Goal: Transaction & Acquisition: Book appointment/travel/reservation

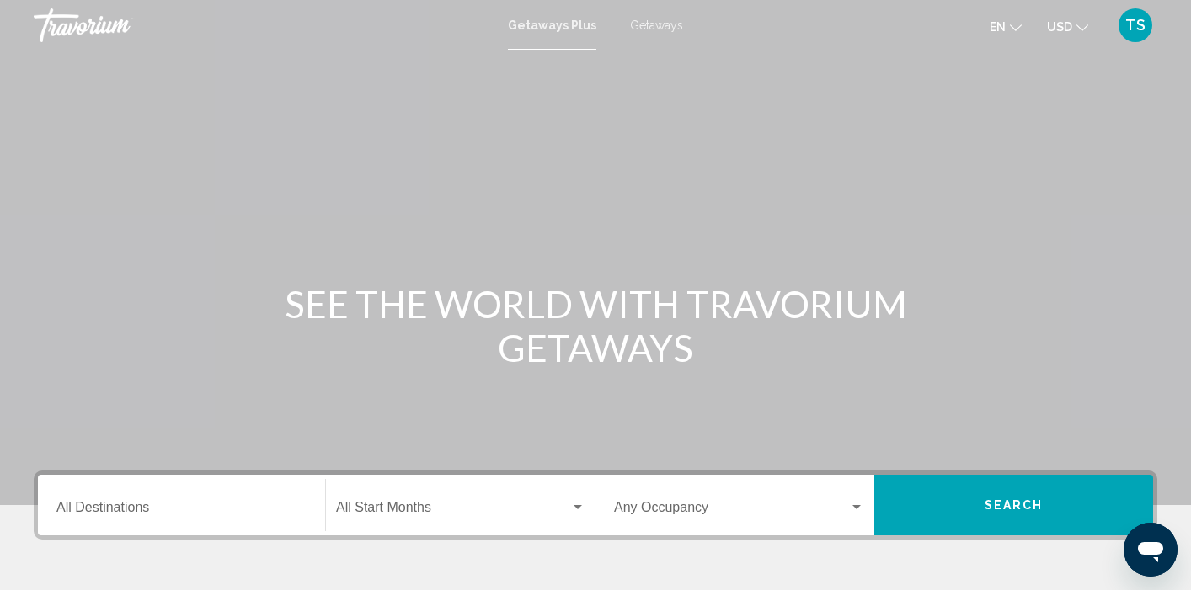
click at [652, 27] on span "Getaways" at bounding box center [656, 25] width 53 height 13
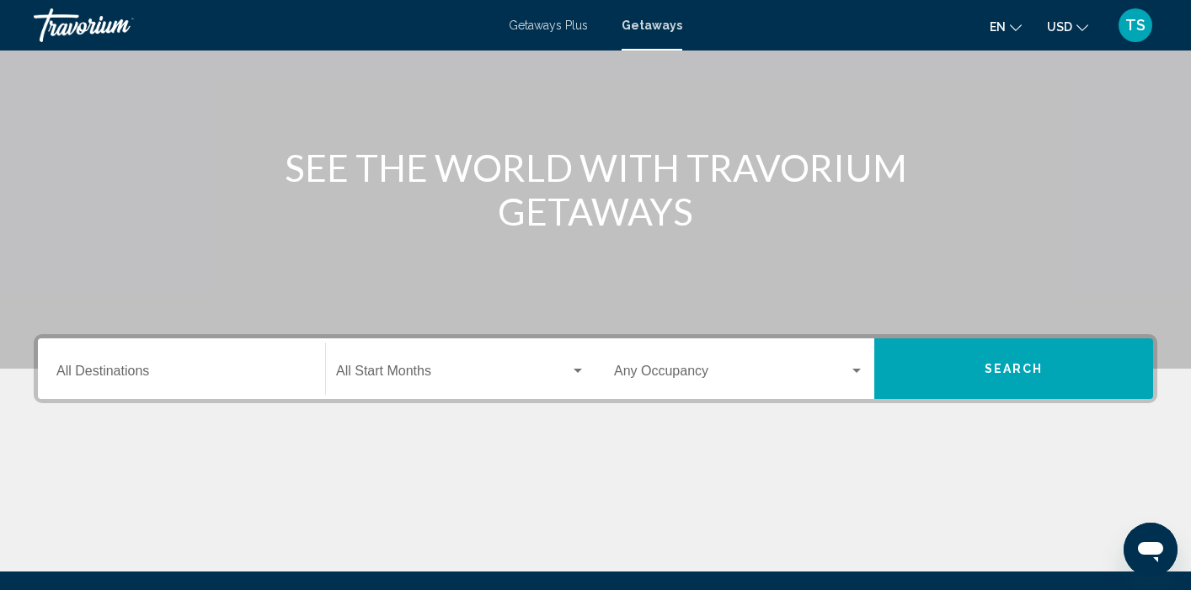
scroll to position [135, 0]
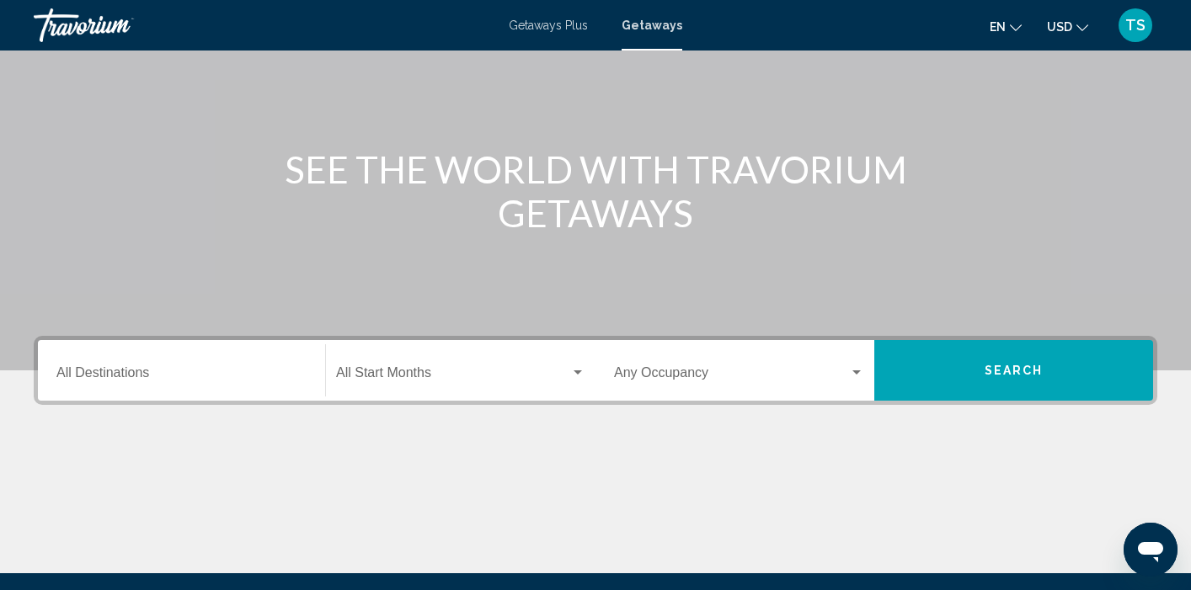
click at [115, 372] on input "Destination All Destinations" at bounding box center [181, 376] width 250 height 15
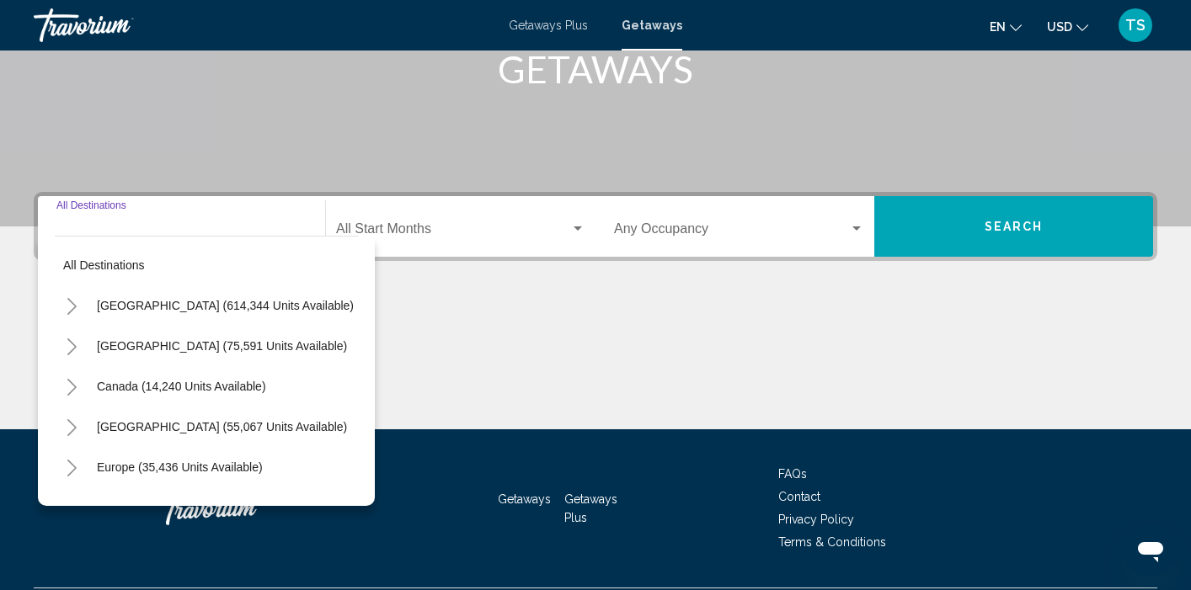
scroll to position [324, 0]
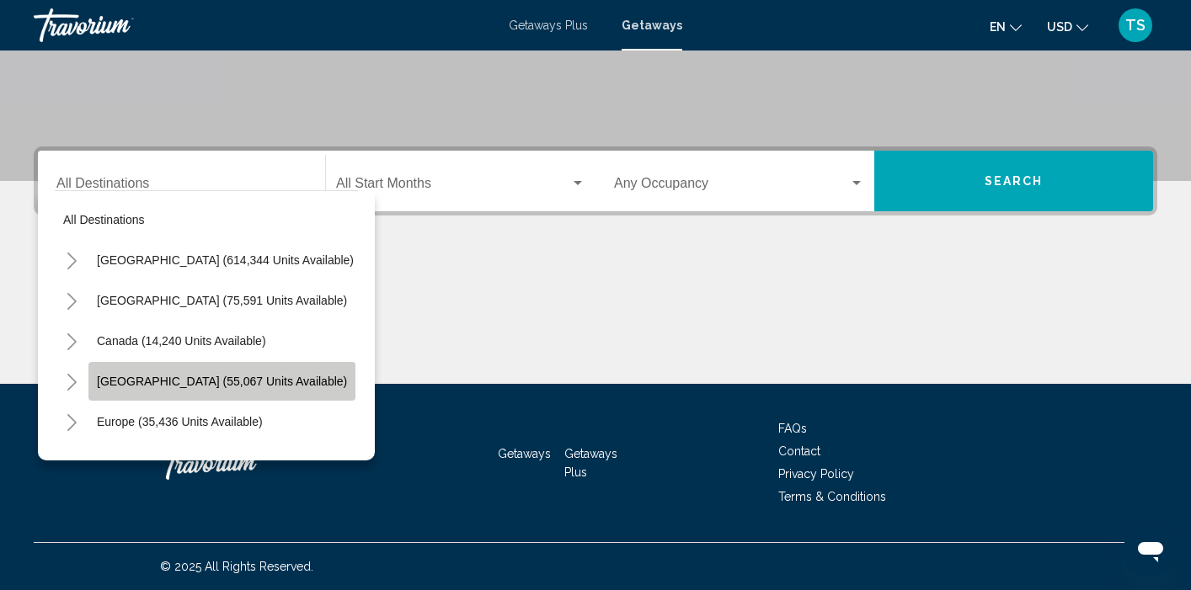
click at [130, 379] on span "Caribbean & Atlantic Islands (55,067 units available)" at bounding box center [222, 381] width 250 height 13
type input "**********"
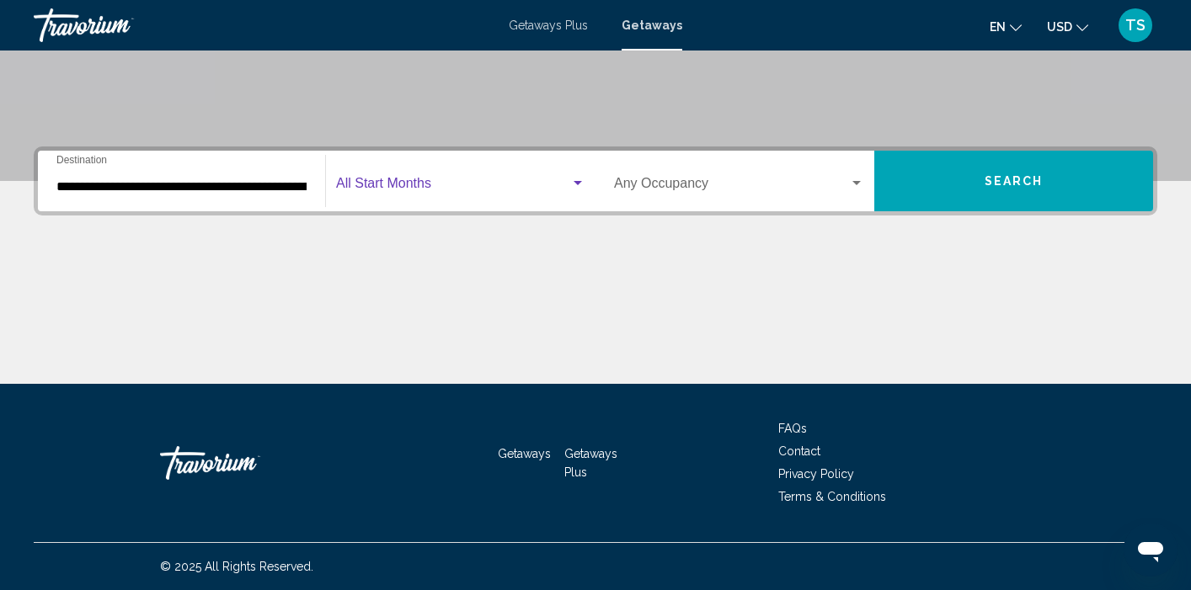
click at [580, 184] on div "Search widget" at bounding box center [577, 183] width 8 height 4
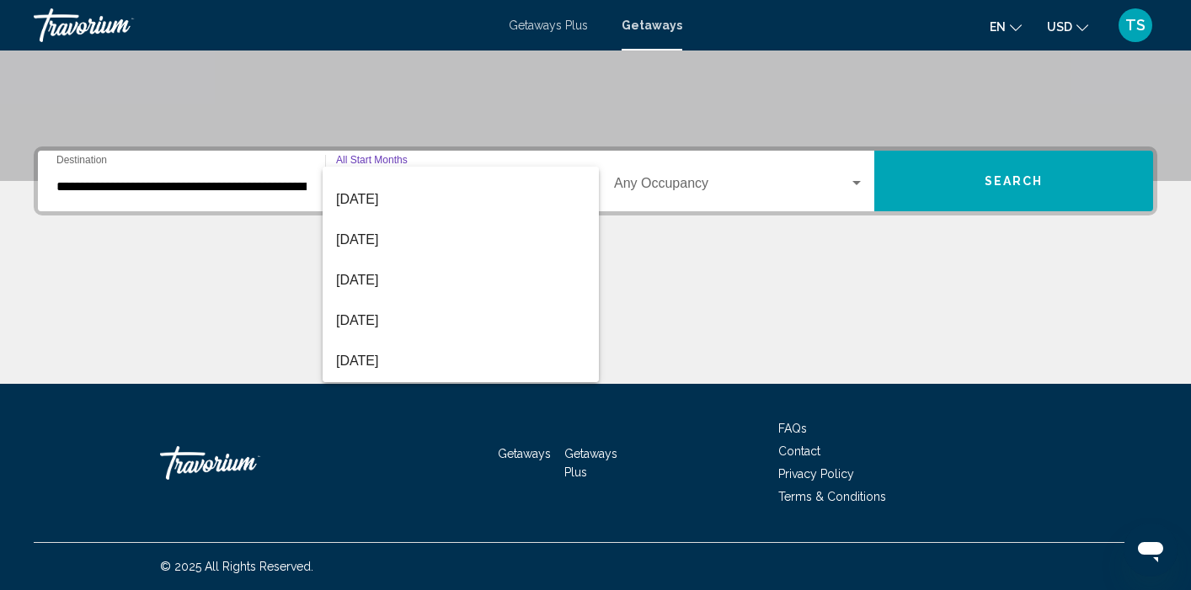
scroll to position [152, 0]
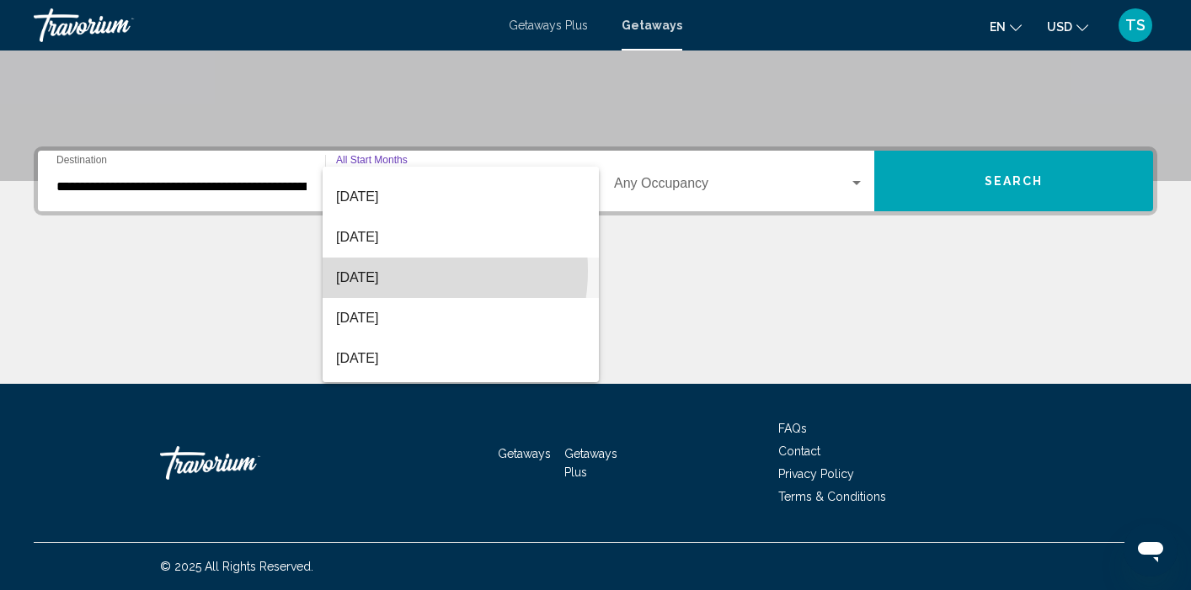
click at [398, 270] on span "[DATE]" at bounding box center [460, 278] width 249 height 40
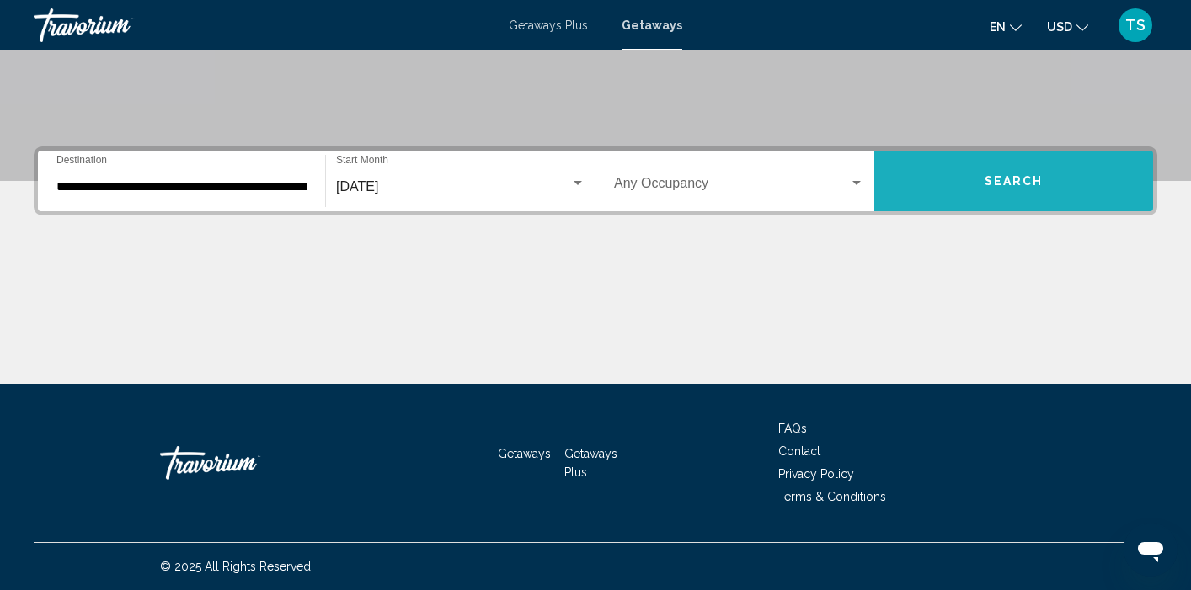
click at [933, 179] on button "Search" at bounding box center [1013, 181] width 279 height 61
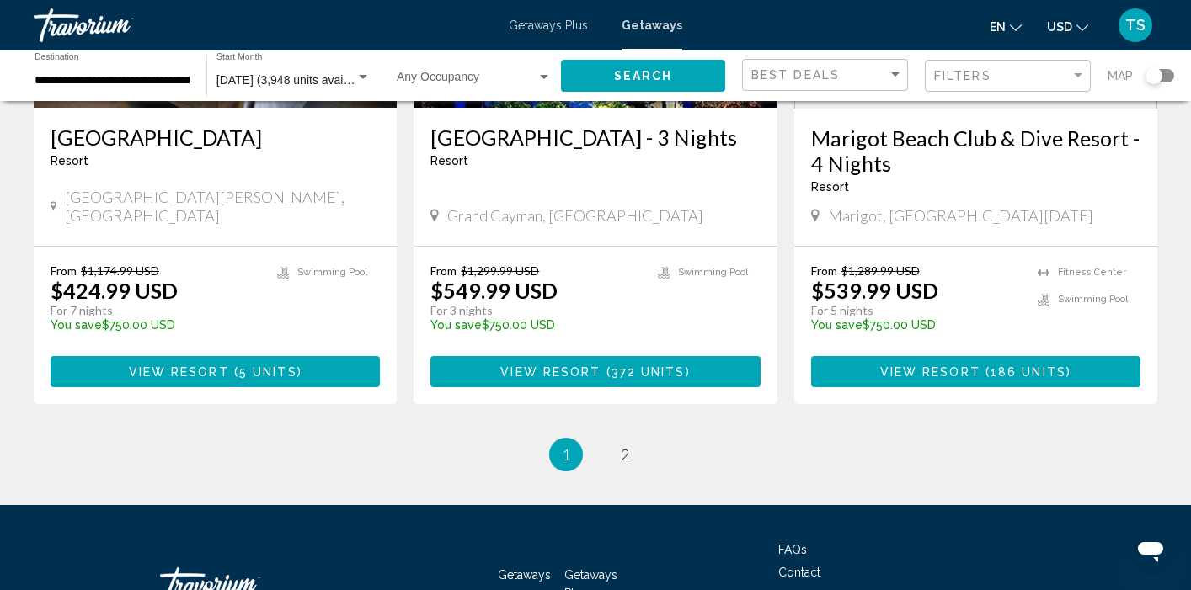
scroll to position [2155, 0]
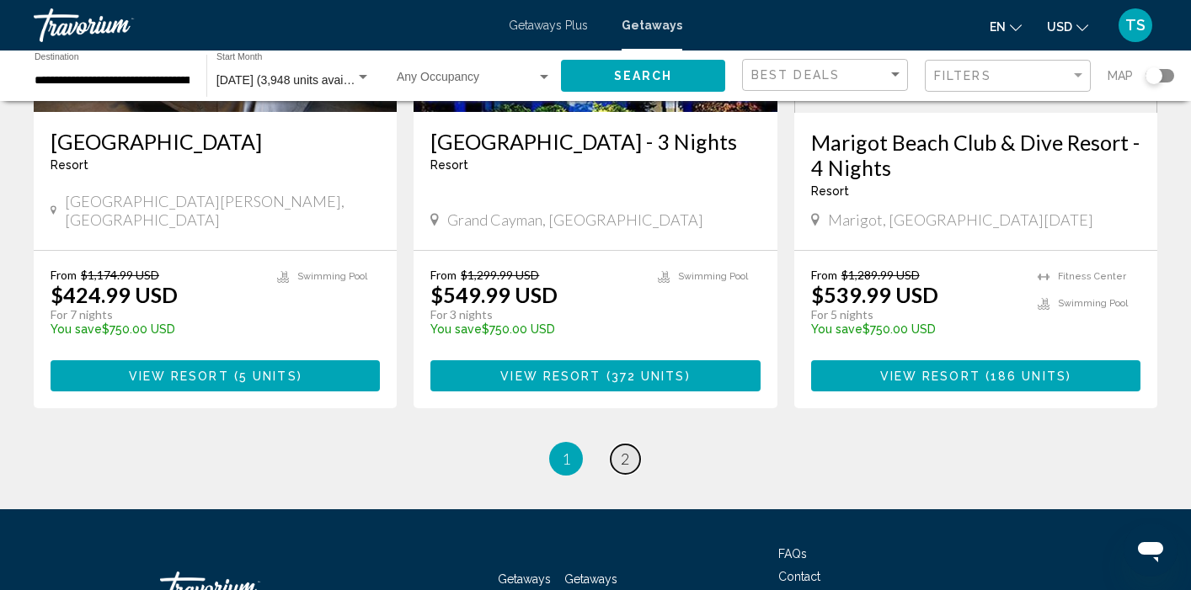
click at [621, 450] on span "2" at bounding box center [625, 459] width 8 height 19
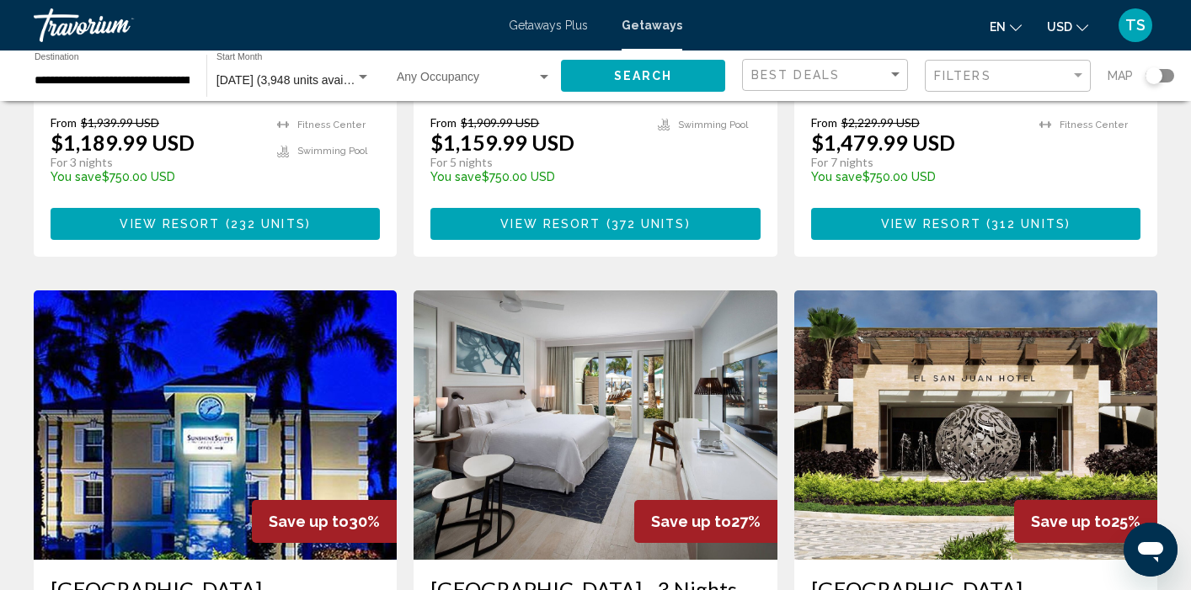
scroll to position [1170, 0]
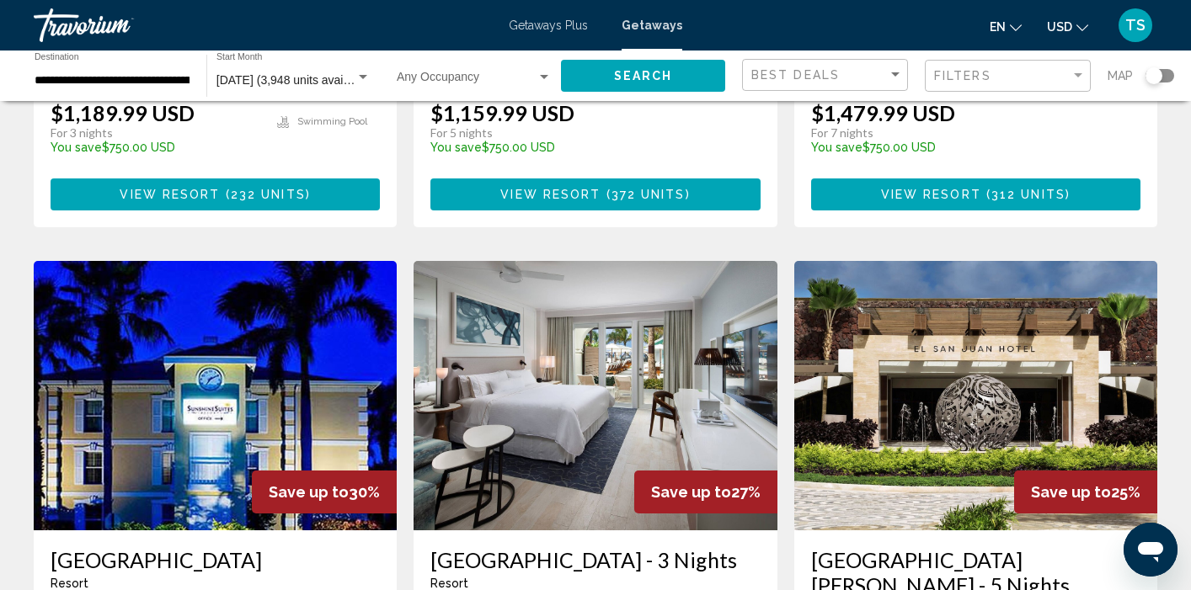
click at [552, 19] on span "Getaways Plus" at bounding box center [548, 25] width 79 height 13
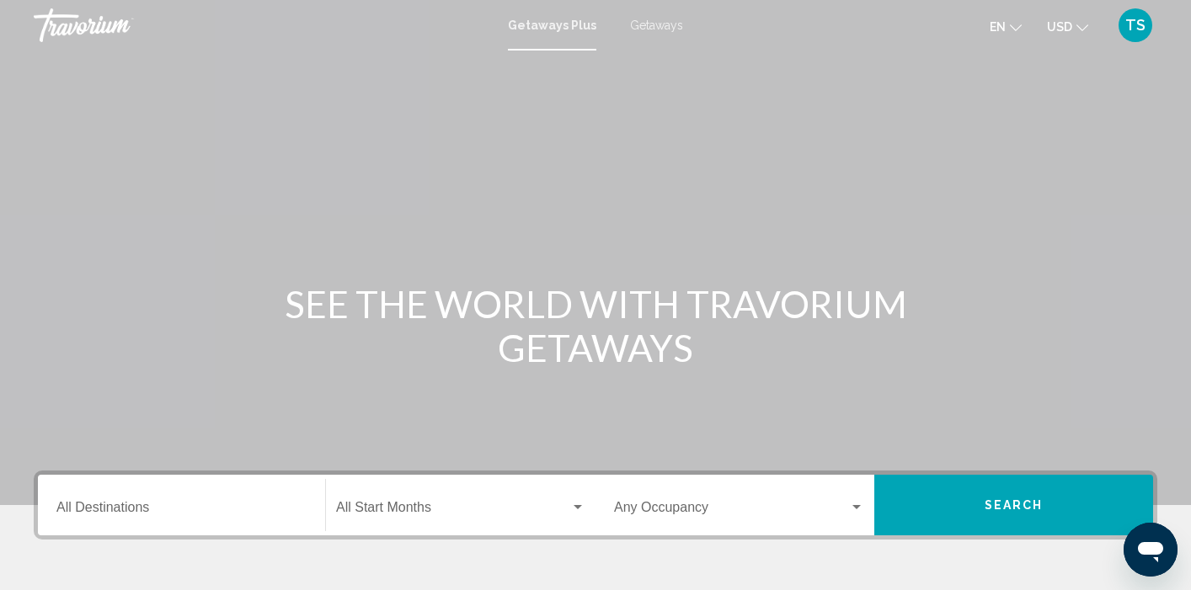
click at [141, 523] on div "Destination All Destinations" at bounding box center [181, 505] width 250 height 53
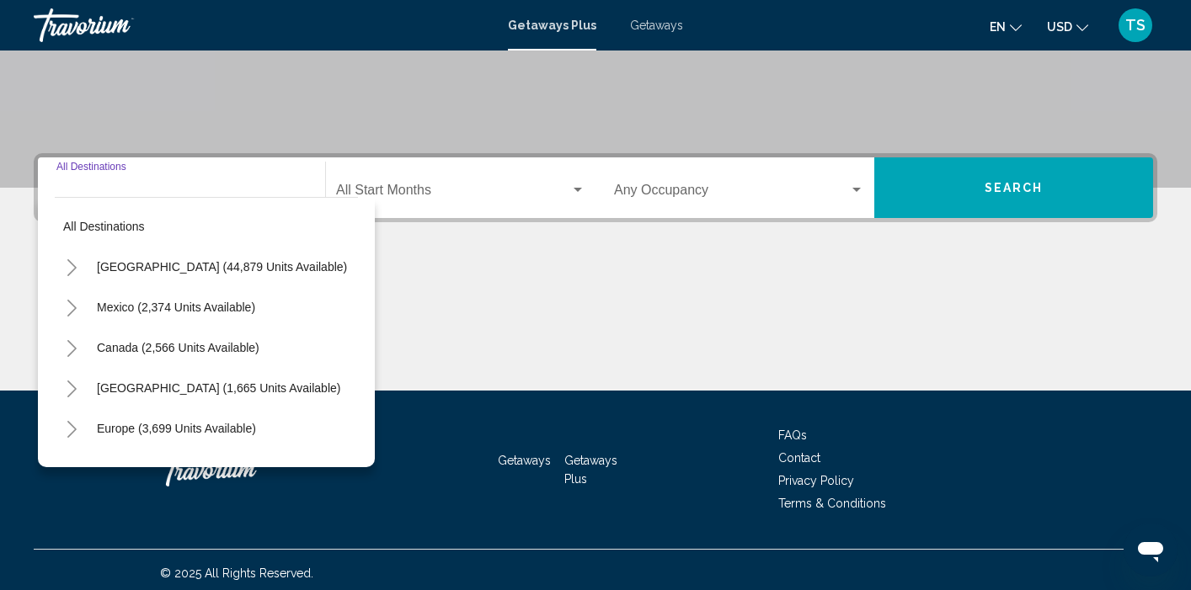
scroll to position [324, 0]
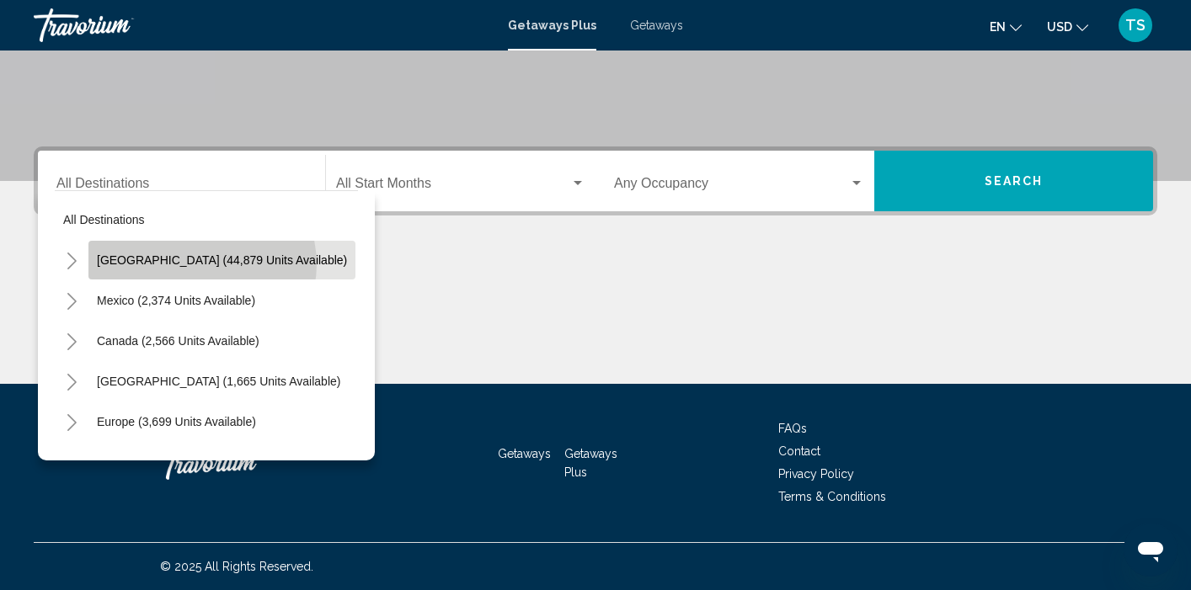
click at [201, 264] on span "[GEOGRAPHIC_DATA] (44,879 units available)" at bounding box center [222, 259] width 250 height 13
type input "**********"
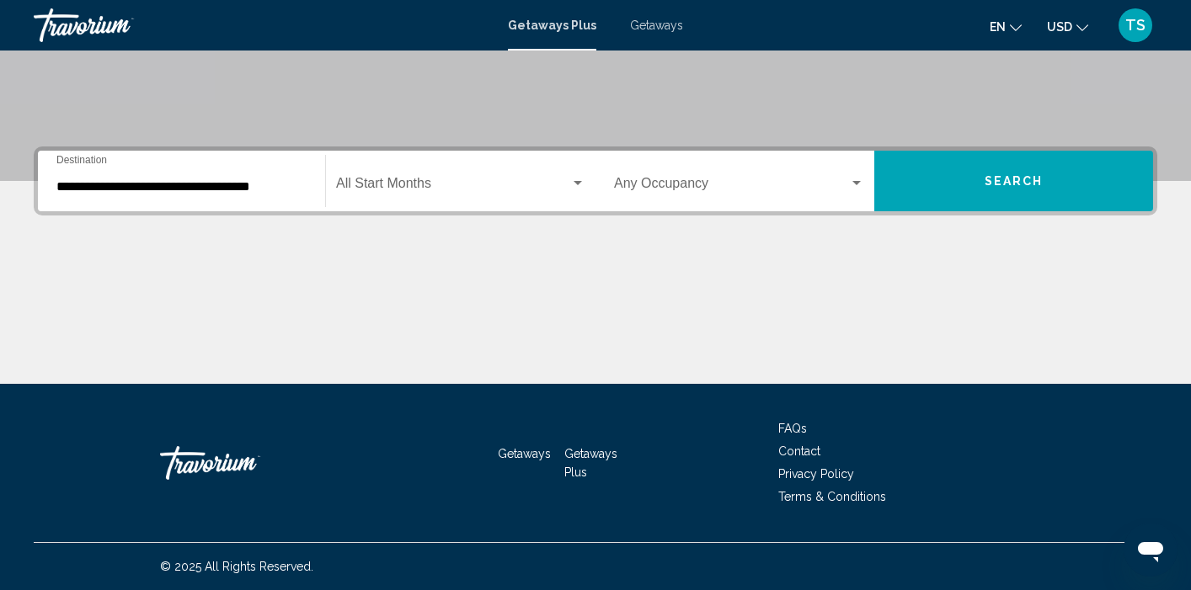
click at [575, 175] on div "Start Month All Start Months" at bounding box center [460, 181] width 249 height 53
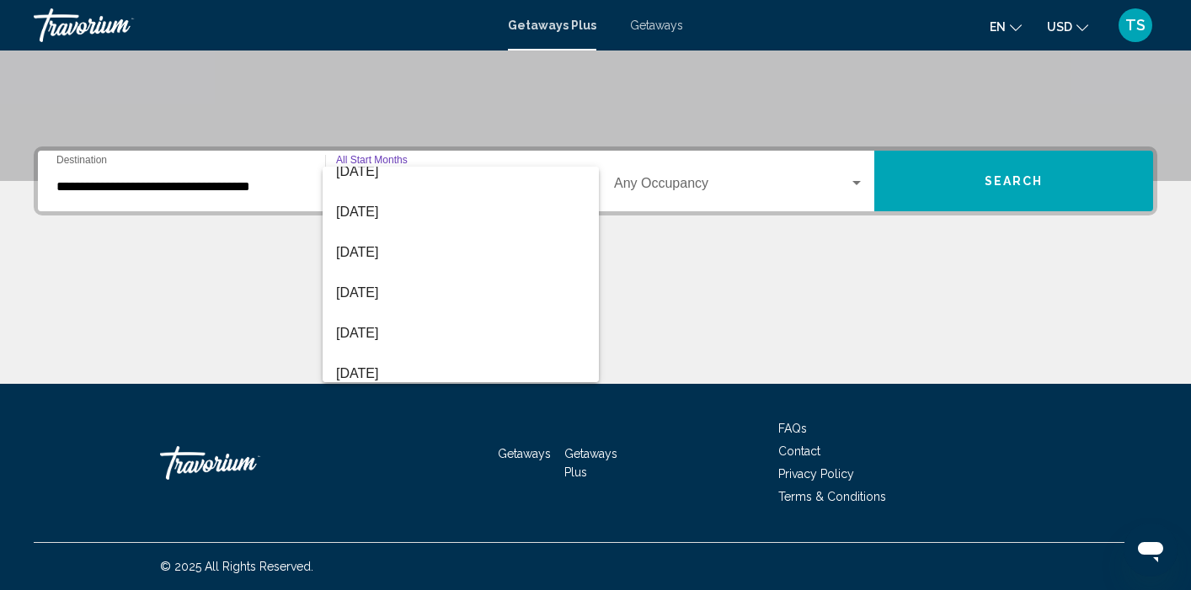
scroll to position [143, 0]
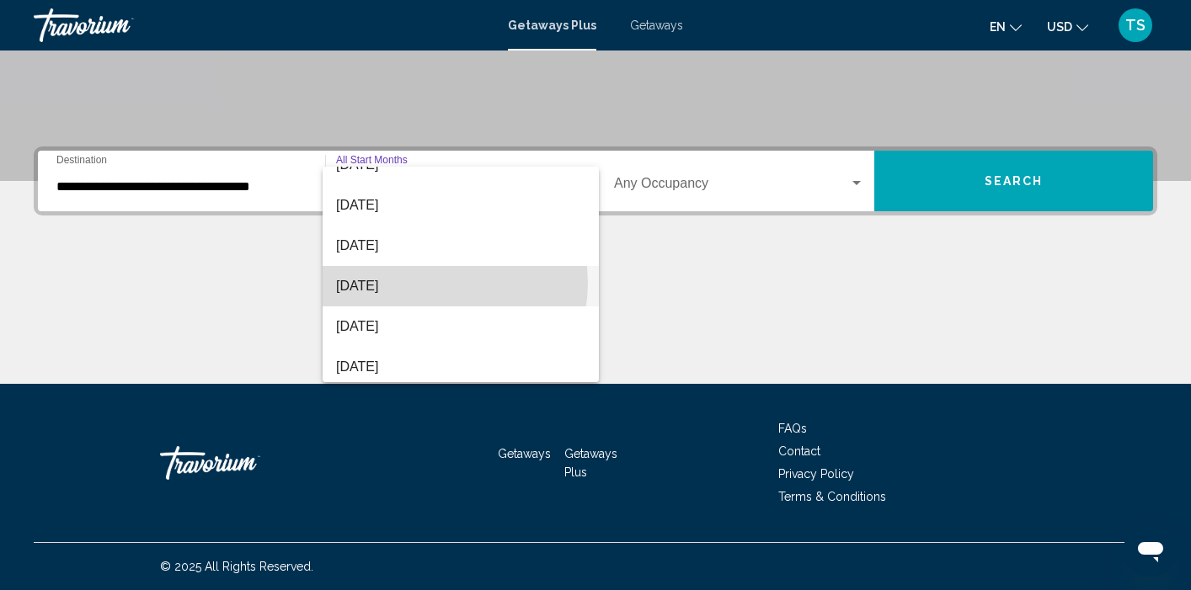
click at [433, 283] on span "[DATE]" at bounding box center [460, 286] width 249 height 40
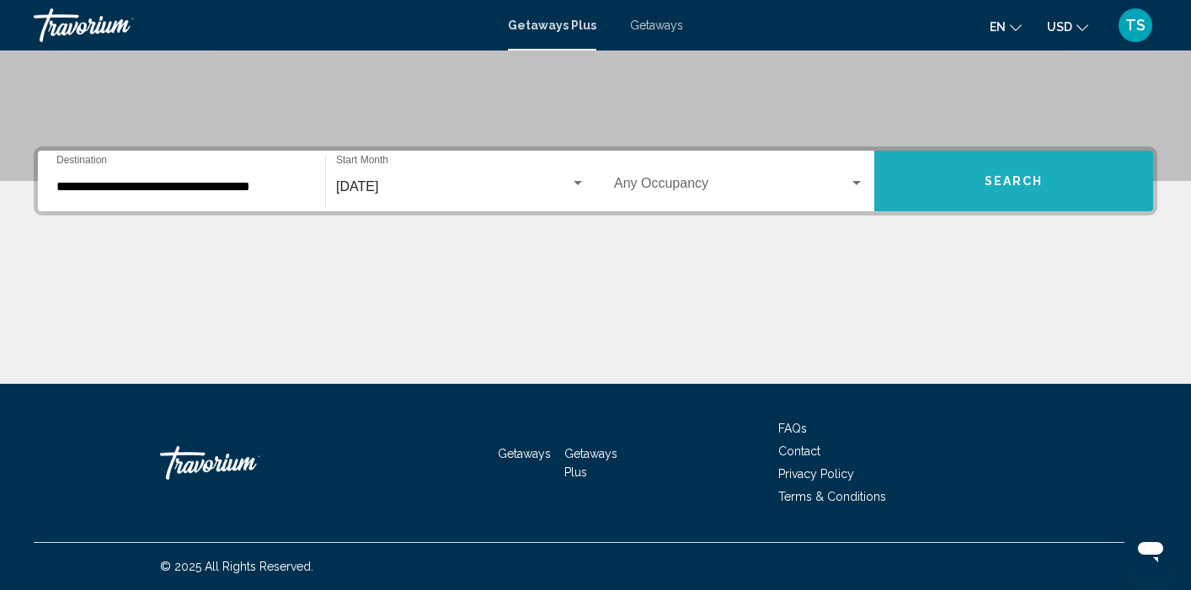
click at [955, 183] on button "Search" at bounding box center [1013, 181] width 279 height 61
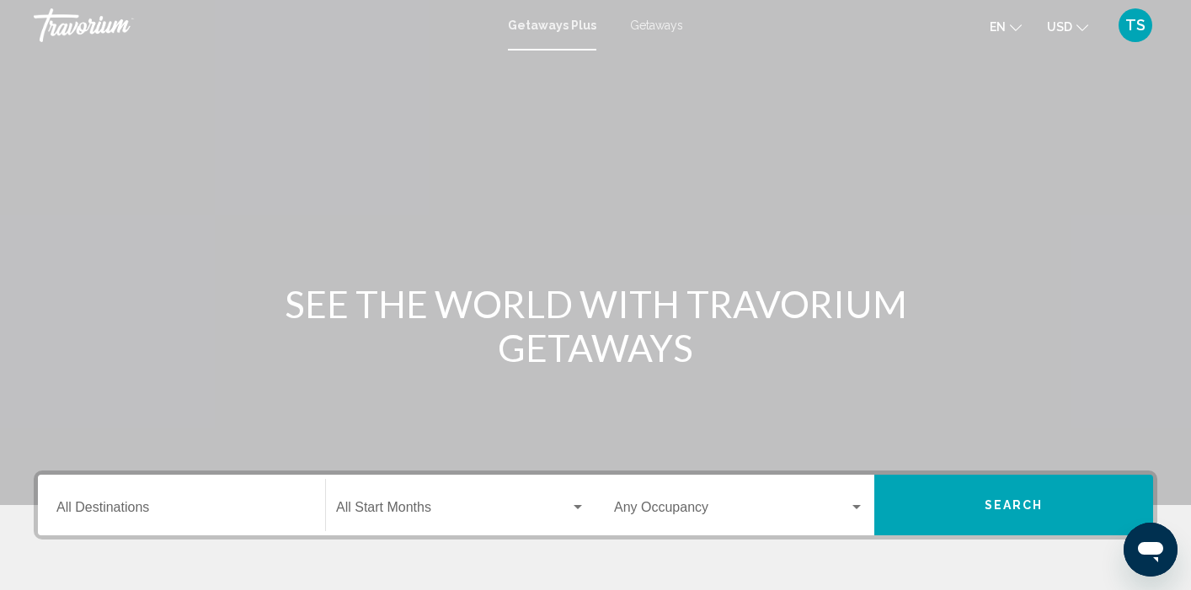
click at [448, 511] on span "Search widget" at bounding box center [453, 511] width 234 height 15
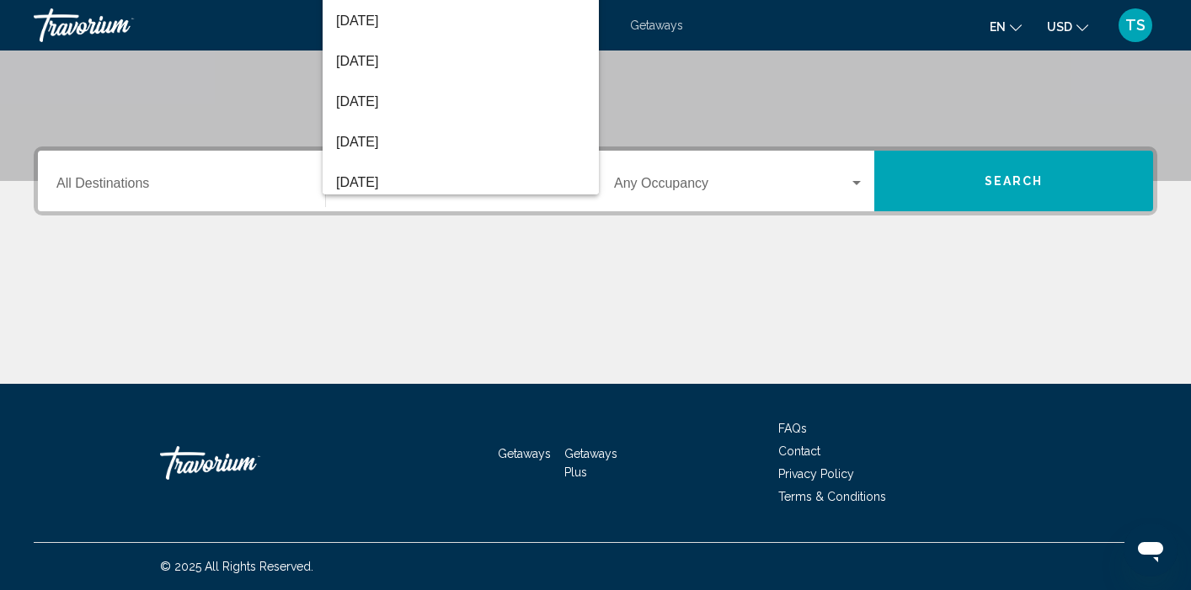
scroll to position [147, 0]
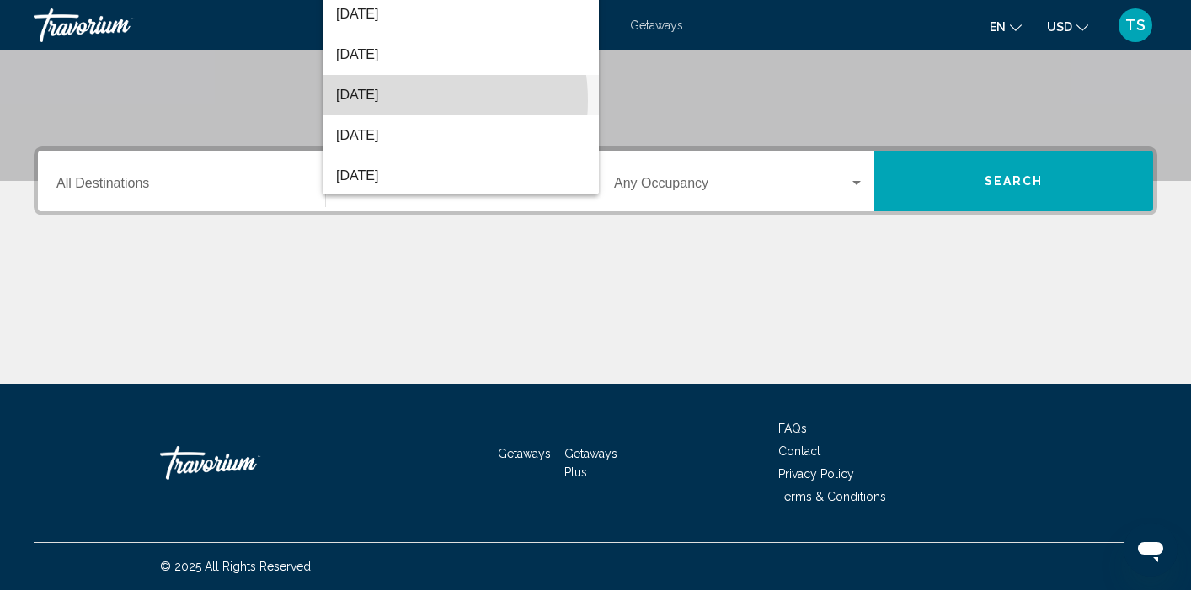
click at [394, 100] on span "[DATE]" at bounding box center [460, 95] width 249 height 40
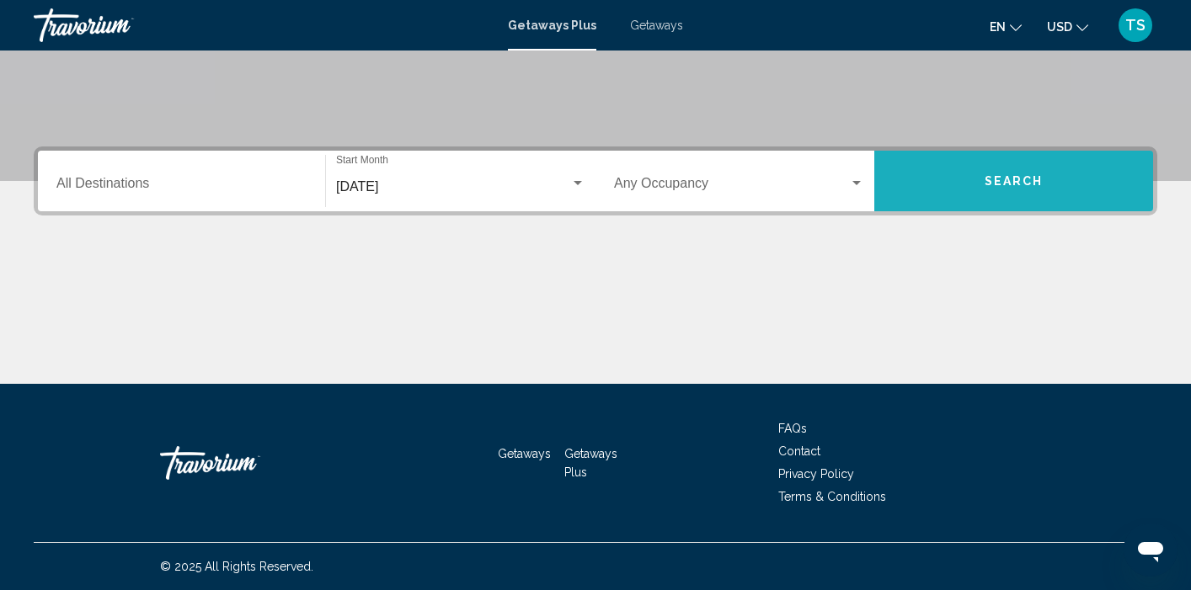
click at [991, 176] on span "Search" at bounding box center [1013, 181] width 59 height 13
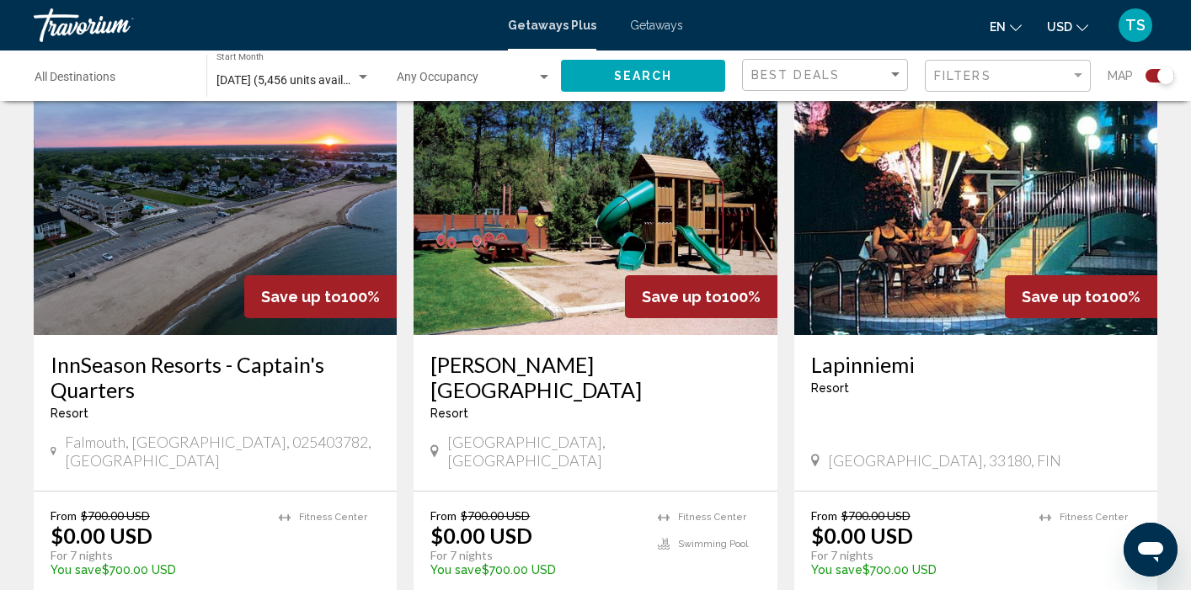
scroll to position [631, 0]
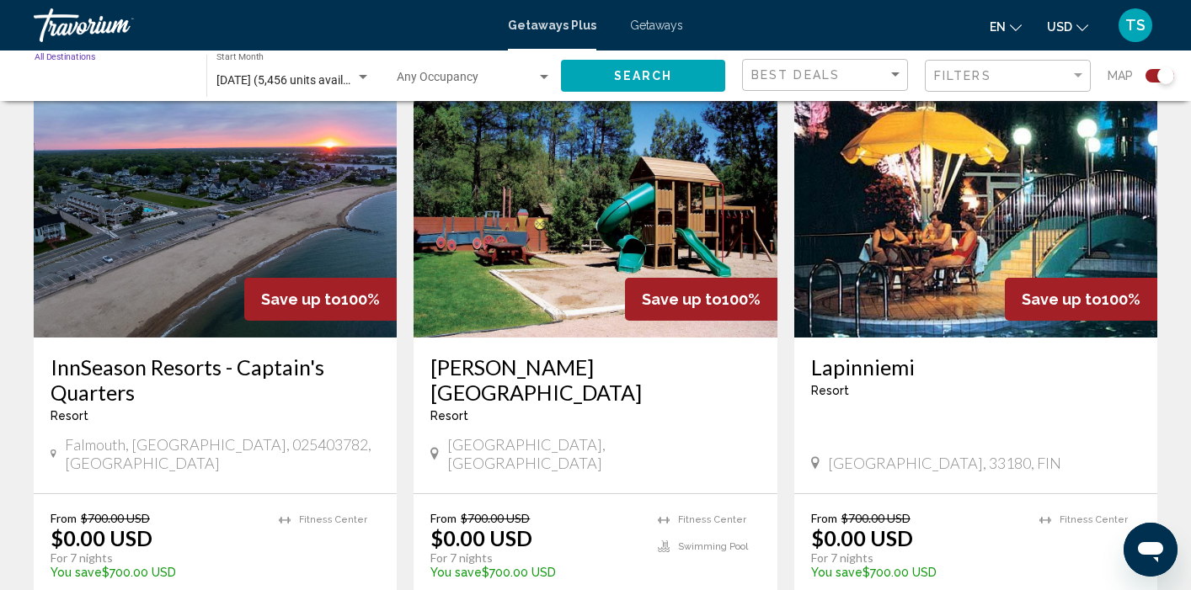
click at [158, 79] on input "Destination All Destinations" at bounding box center [112, 80] width 155 height 13
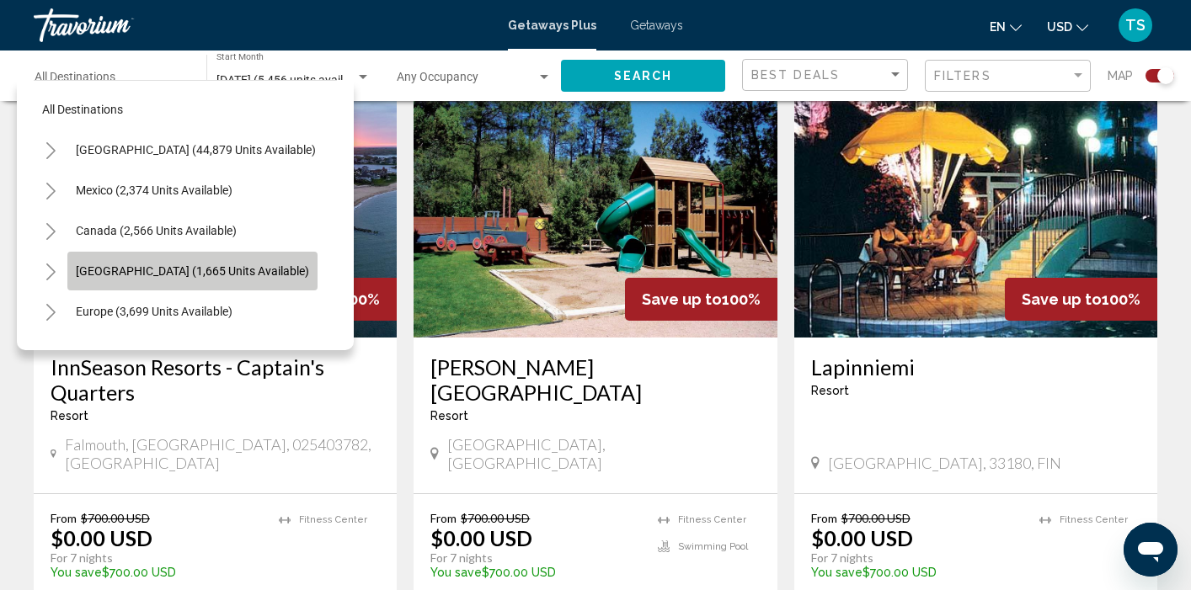
click at [121, 263] on button "[GEOGRAPHIC_DATA] (1,665 units available)" at bounding box center [192, 271] width 250 height 39
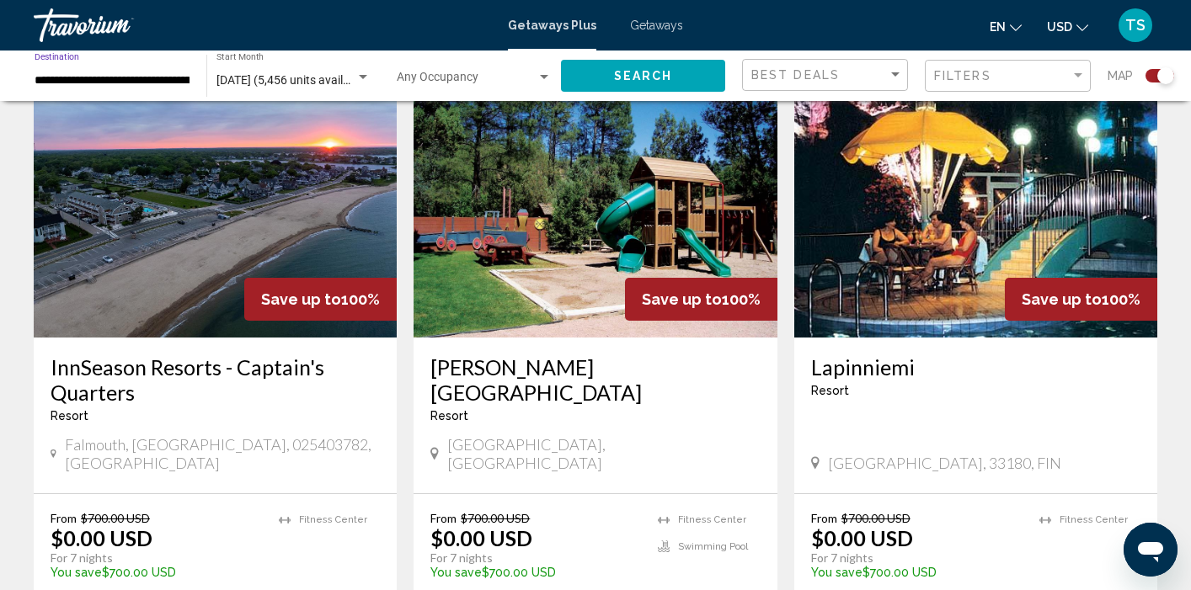
click at [598, 63] on button "Search" at bounding box center [643, 75] width 164 height 31
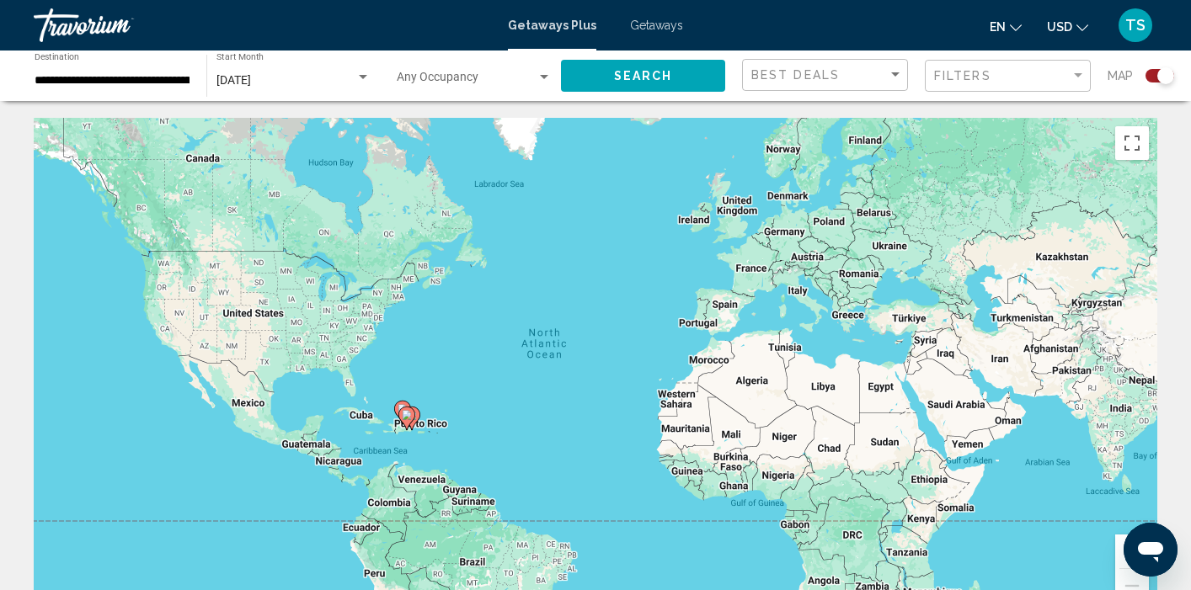
click at [168, 90] on div "**********" at bounding box center [112, 76] width 155 height 46
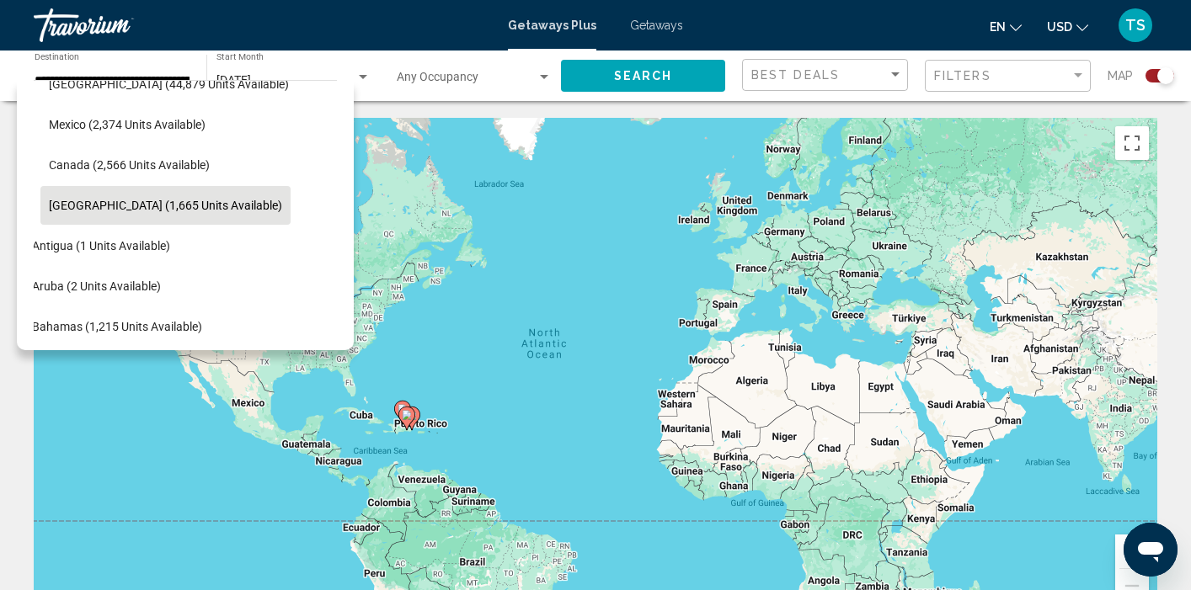
scroll to position [70, 27]
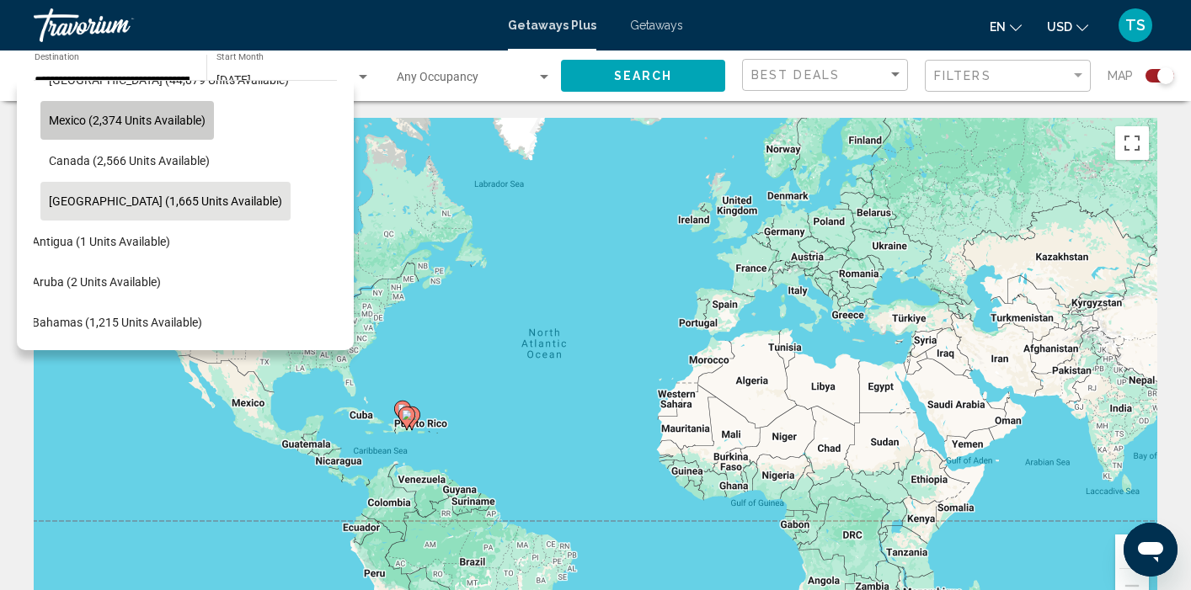
click at [163, 125] on span "Mexico (2,374 units available)" at bounding box center [127, 120] width 157 height 13
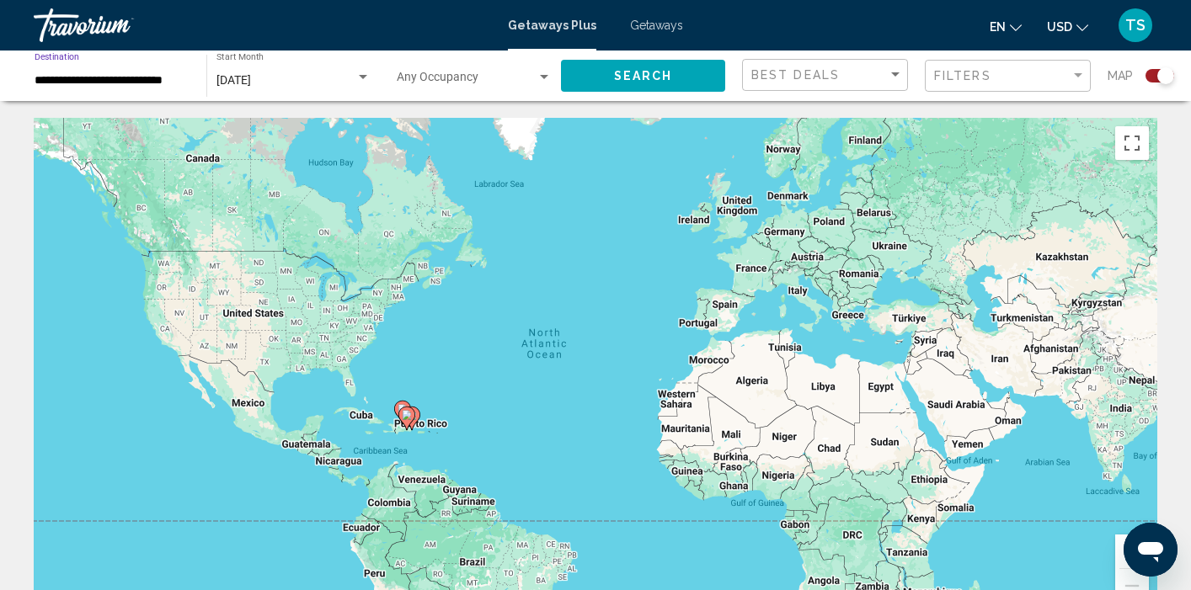
scroll to position [0, 0]
click at [664, 83] on button "Search" at bounding box center [643, 75] width 164 height 31
click at [139, 79] on input "**********" at bounding box center [112, 80] width 155 height 13
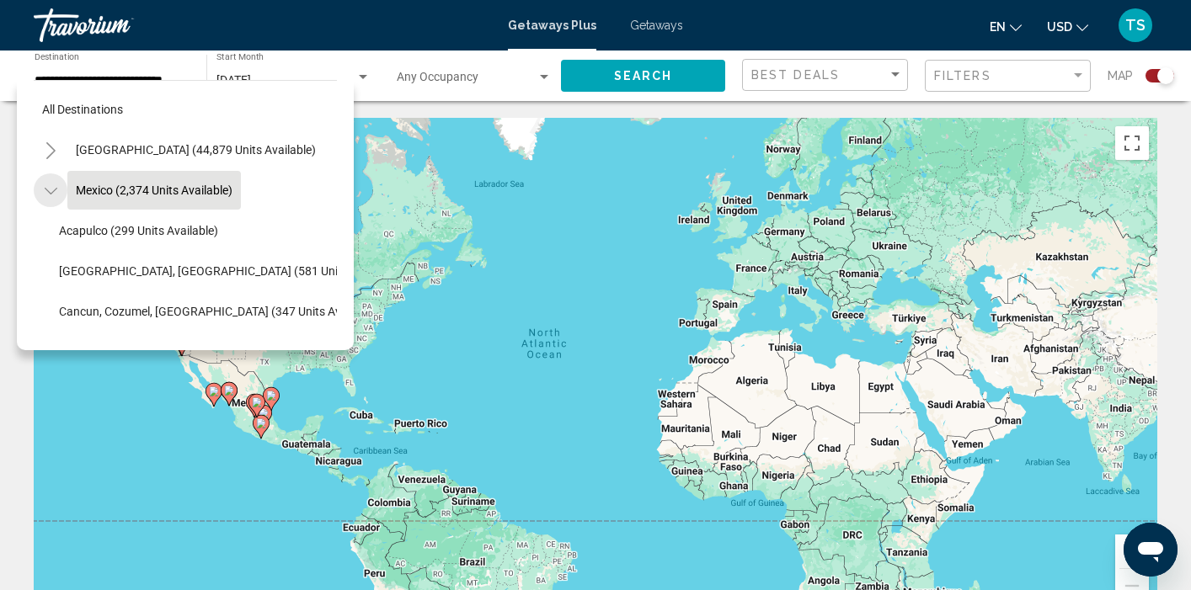
click at [56, 187] on icon "Toggle Mexico (2,374 units available)" at bounding box center [51, 191] width 13 height 17
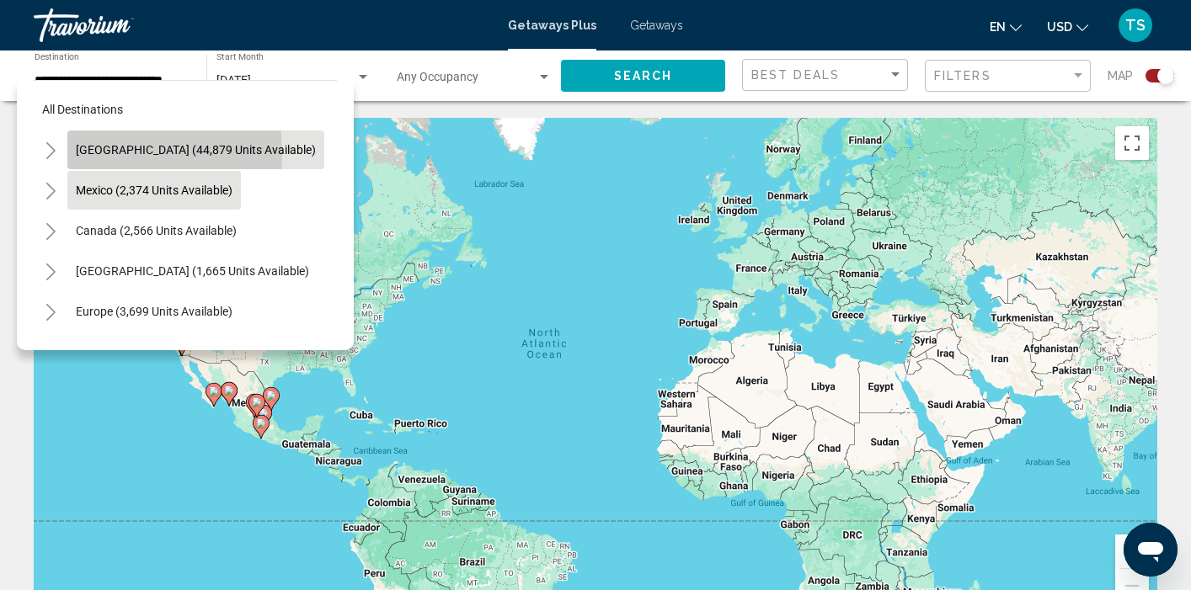
click at [88, 153] on span "[GEOGRAPHIC_DATA] (44,879 units available)" at bounding box center [196, 149] width 240 height 13
type input "**********"
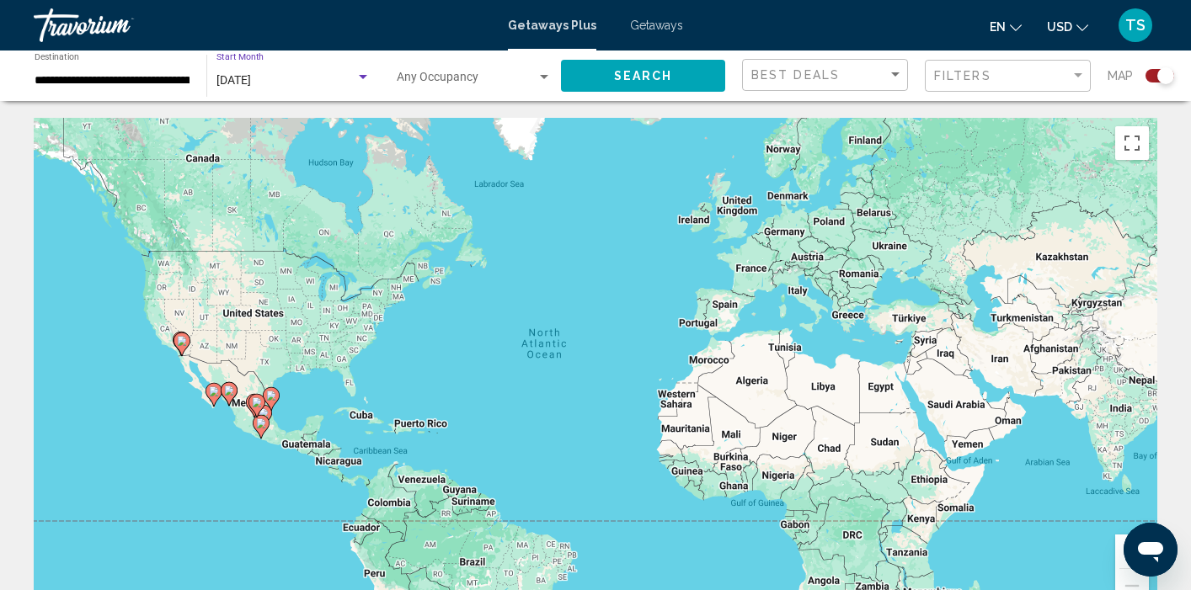
click at [356, 82] on div "Search widget" at bounding box center [362, 77] width 15 height 13
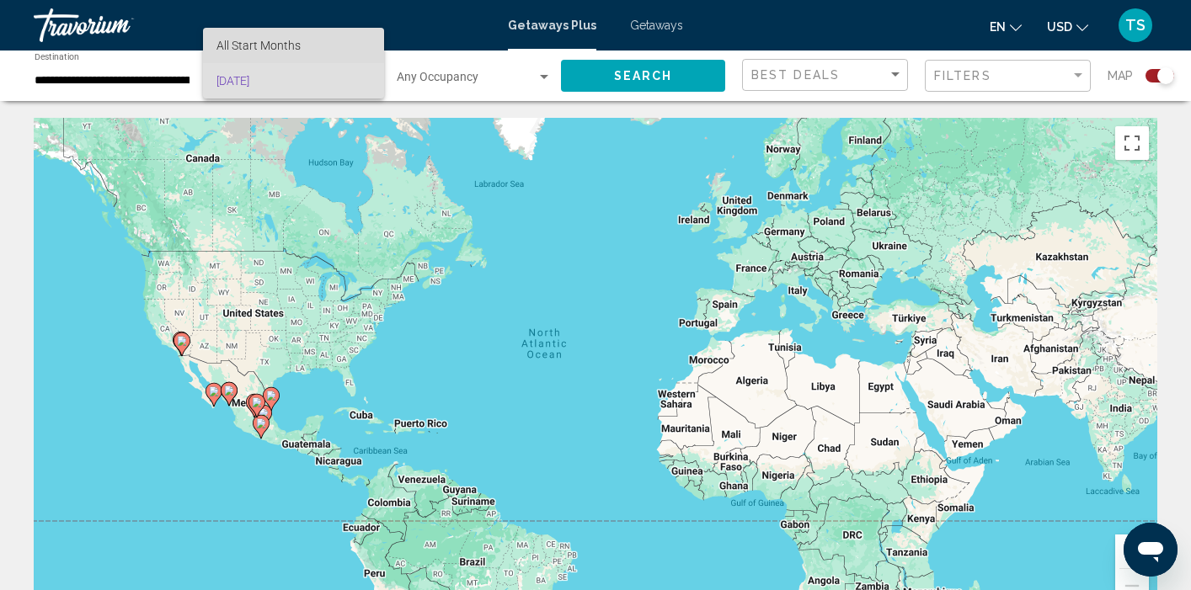
click at [300, 49] on span "All Start Months" at bounding box center [293, 45] width 154 height 35
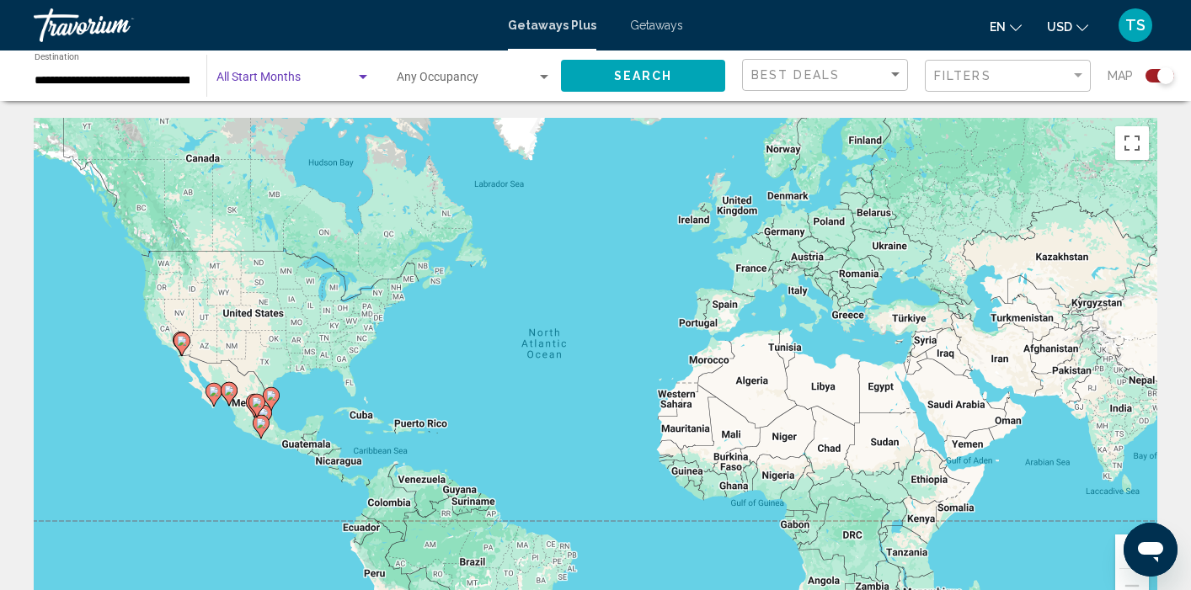
click at [362, 77] on div "Search widget" at bounding box center [363, 77] width 8 height 4
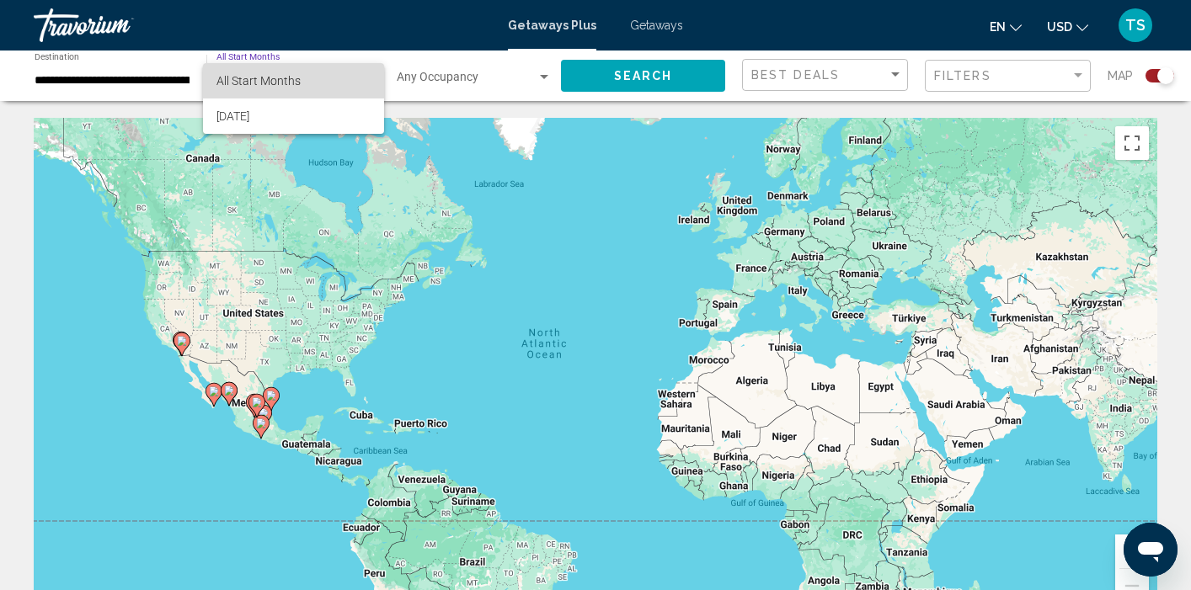
click at [362, 77] on span "All Start Months" at bounding box center [293, 80] width 154 height 35
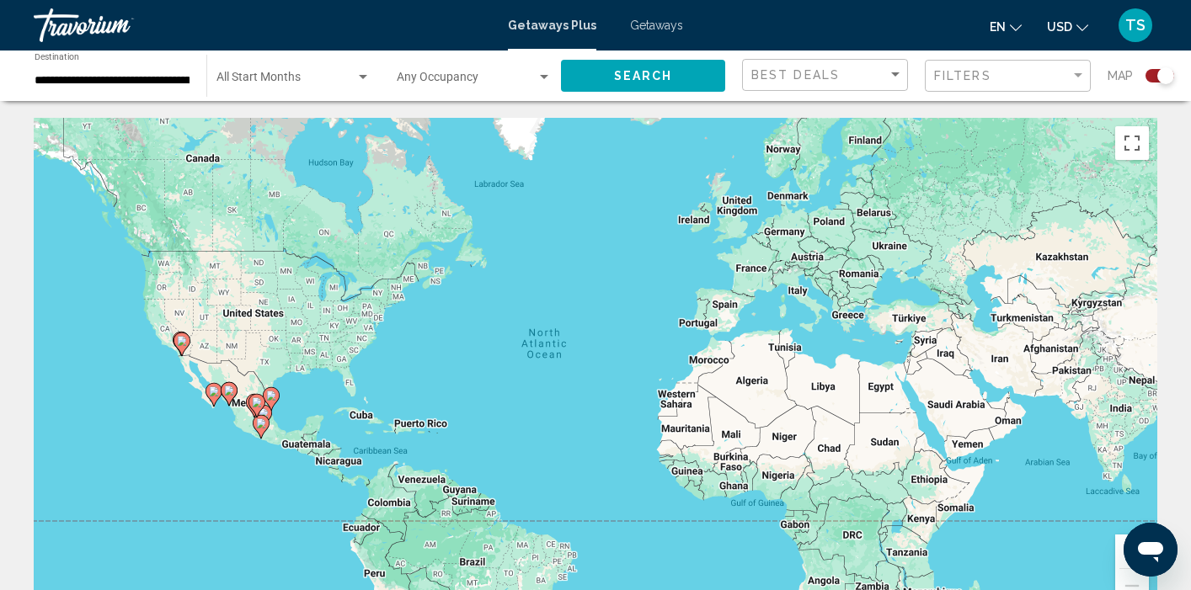
click at [549, 30] on span "Getaways Plus" at bounding box center [552, 25] width 88 height 13
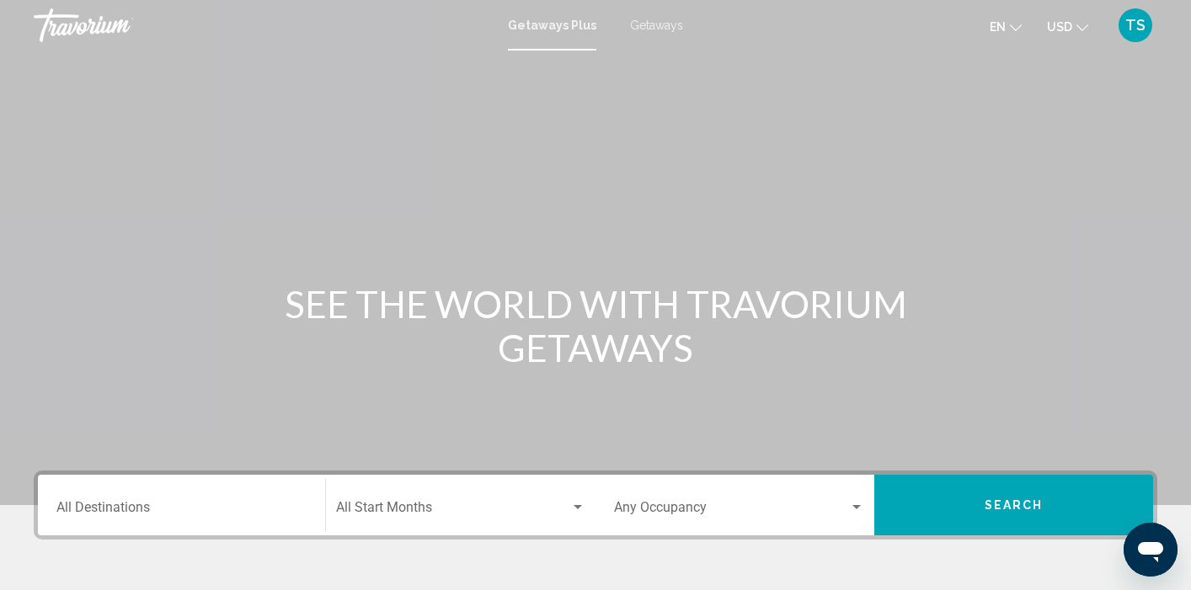
click at [127, 500] on div "Destination All Destinations" at bounding box center [181, 505] width 250 height 53
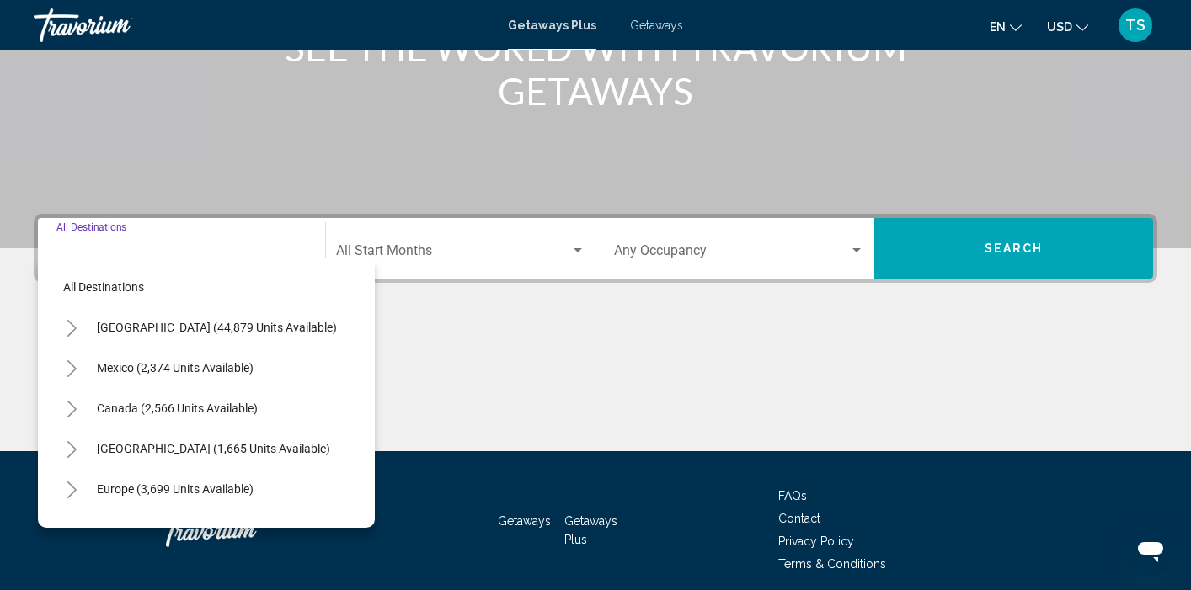
scroll to position [324, 0]
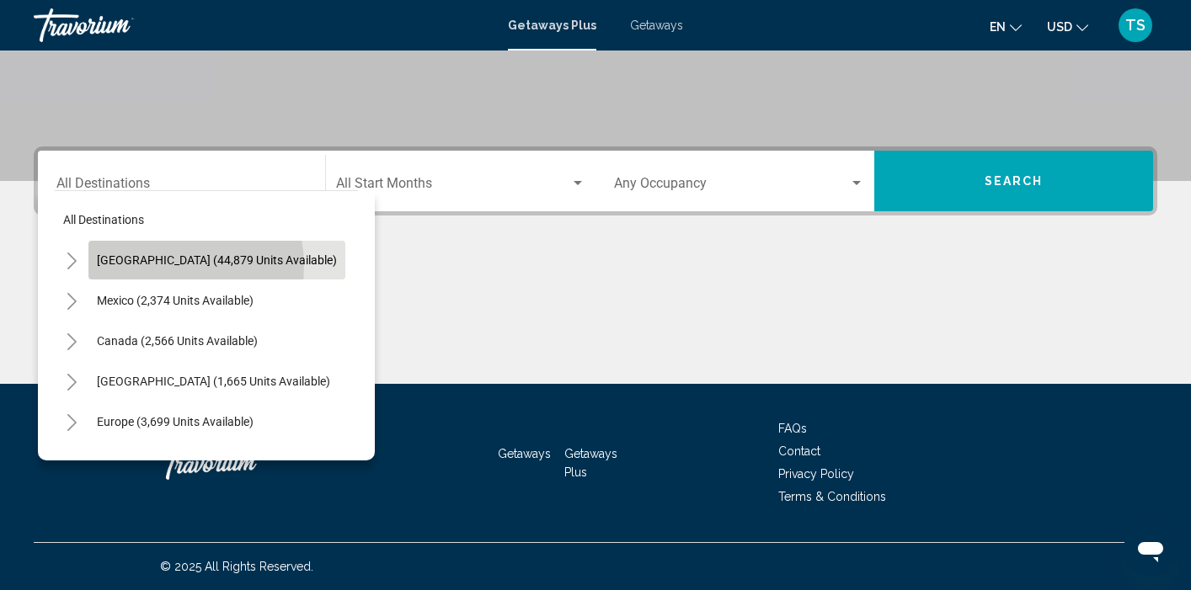
click at [157, 266] on span "[GEOGRAPHIC_DATA] (44,879 units available)" at bounding box center [217, 259] width 240 height 13
type input "**********"
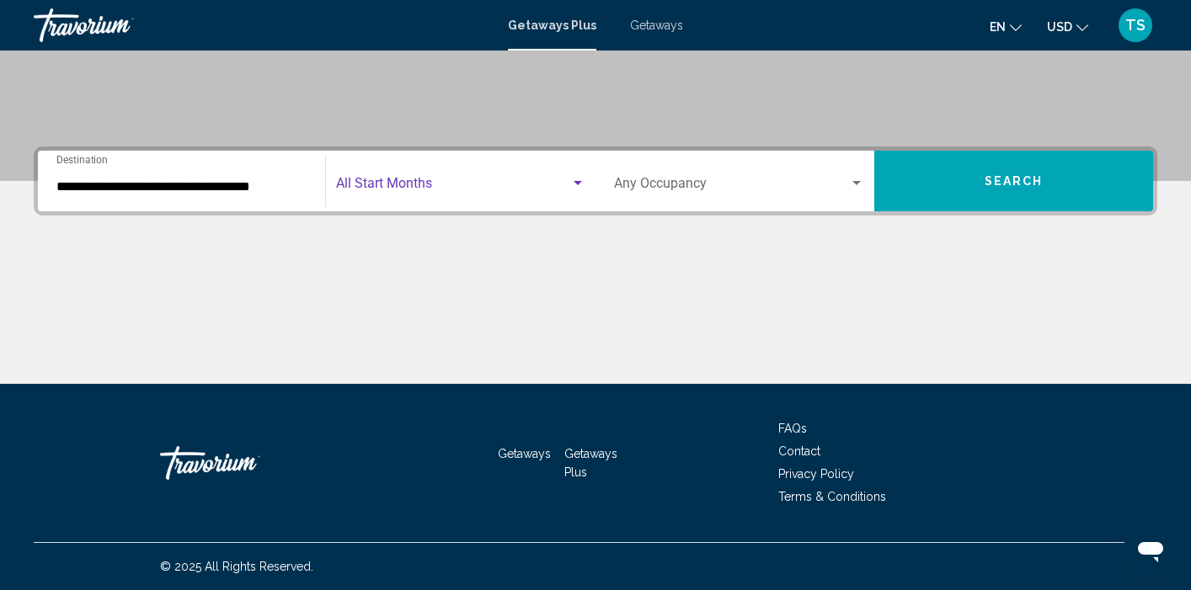
click at [463, 182] on span "Search widget" at bounding box center [453, 186] width 234 height 15
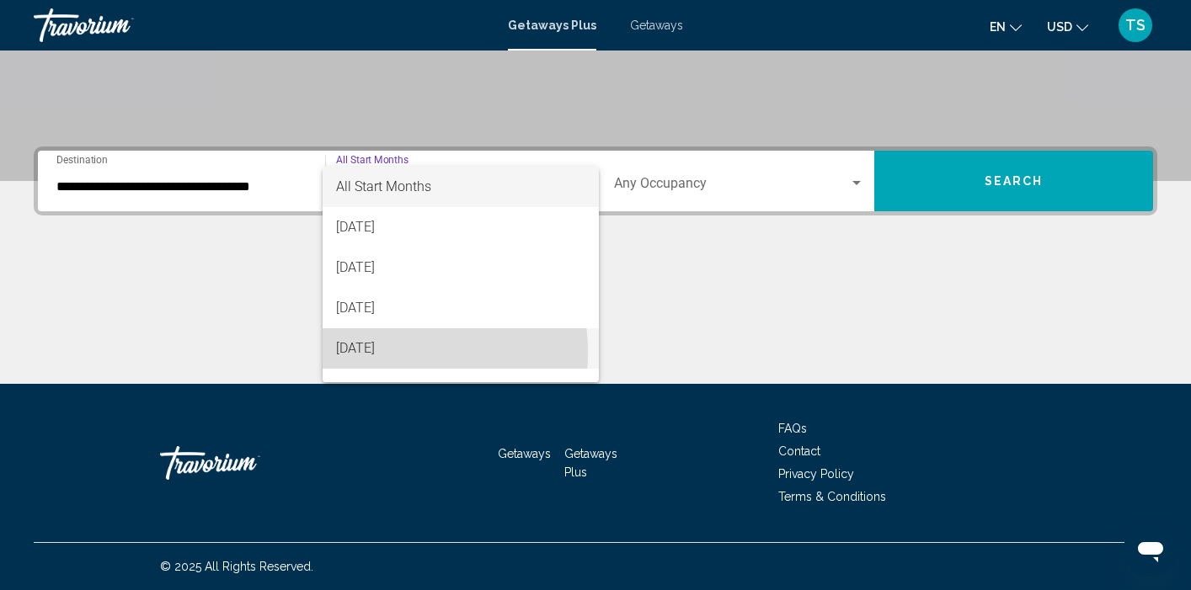
click at [374, 353] on span "[DATE]" at bounding box center [460, 348] width 249 height 40
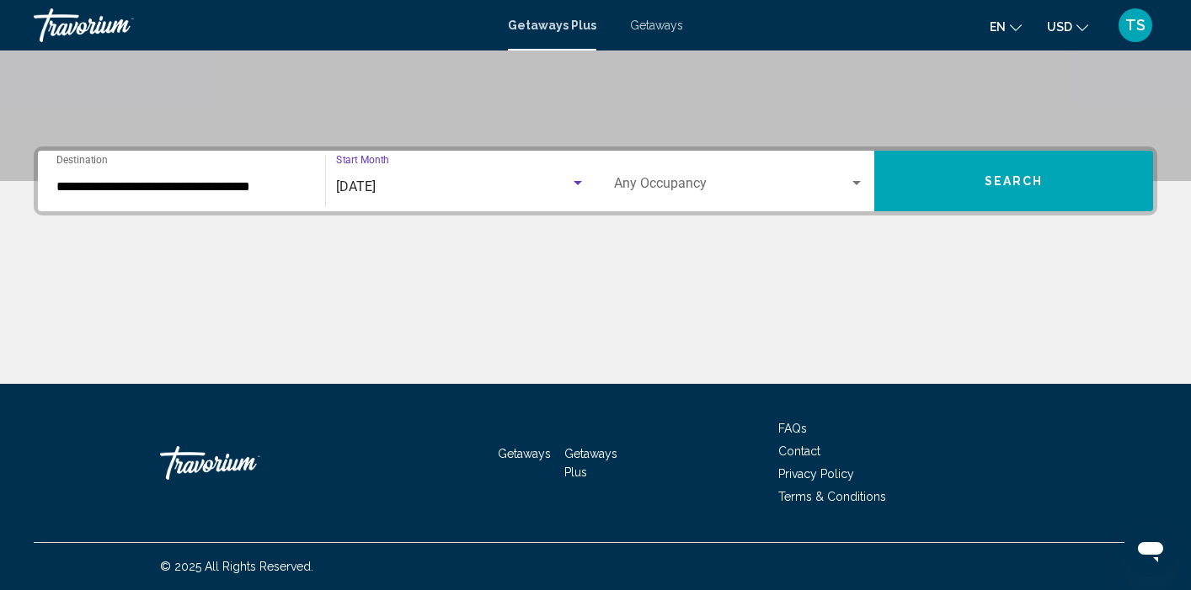
click at [998, 178] on span "Search" at bounding box center [1013, 181] width 59 height 13
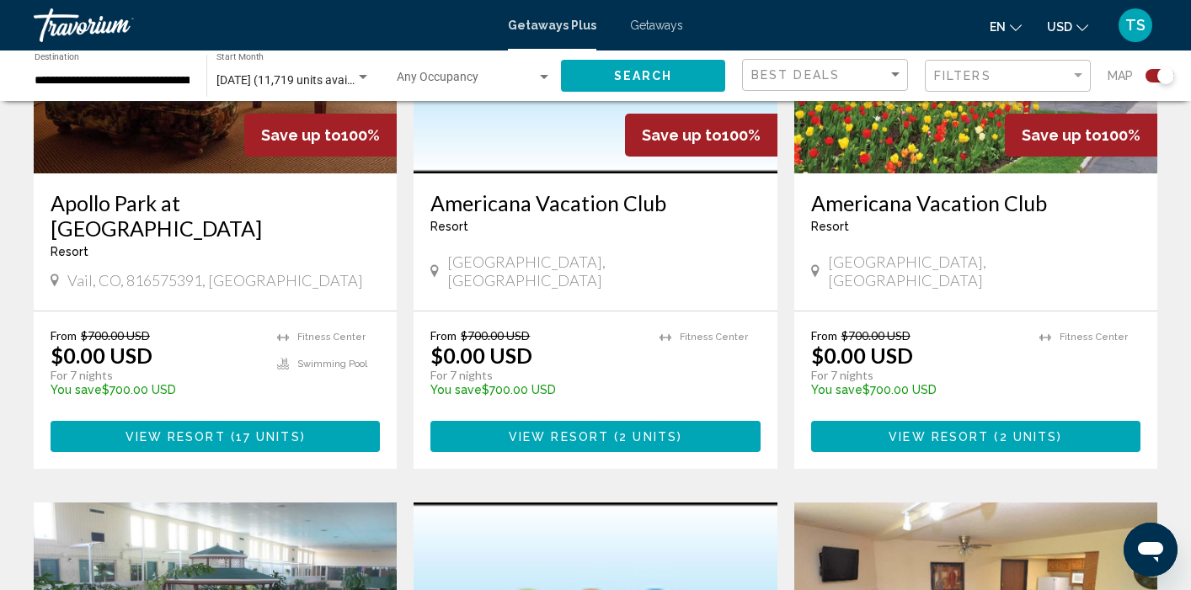
scroll to position [781, 0]
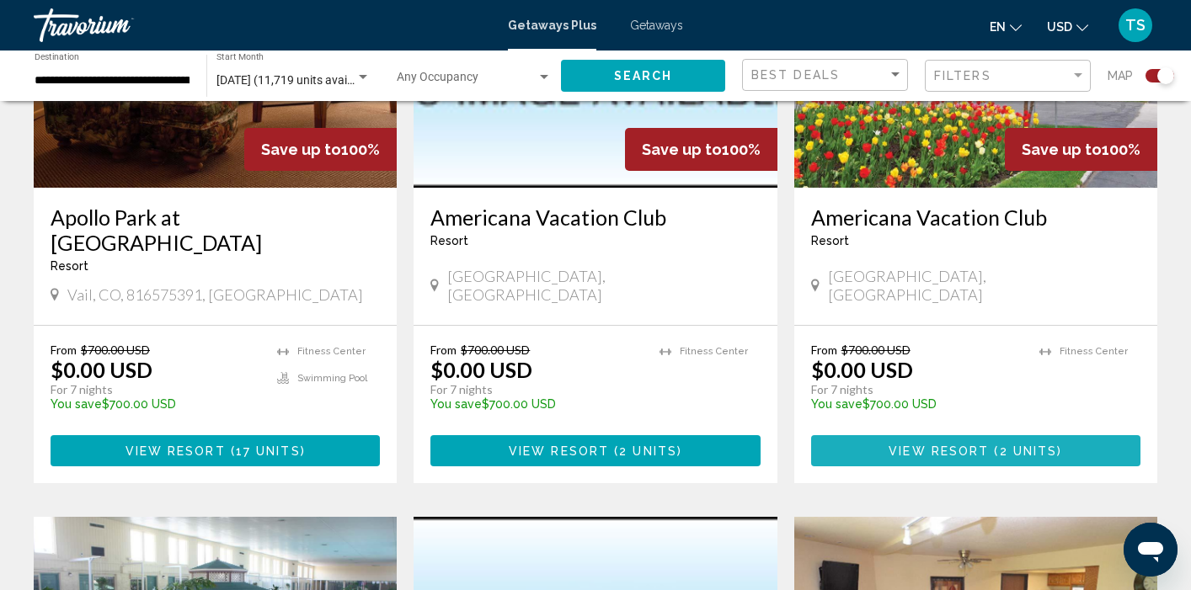
click at [934, 445] on span "View Resort" at bounding box center [938, 451] width 100 height 13
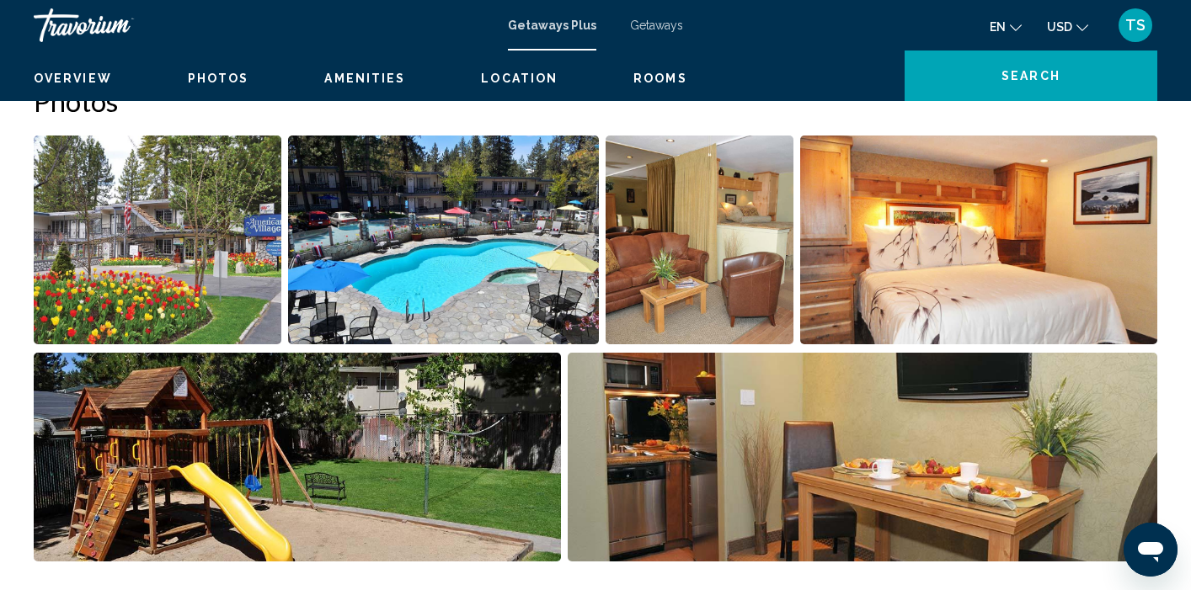
scroll to position [8, 0]
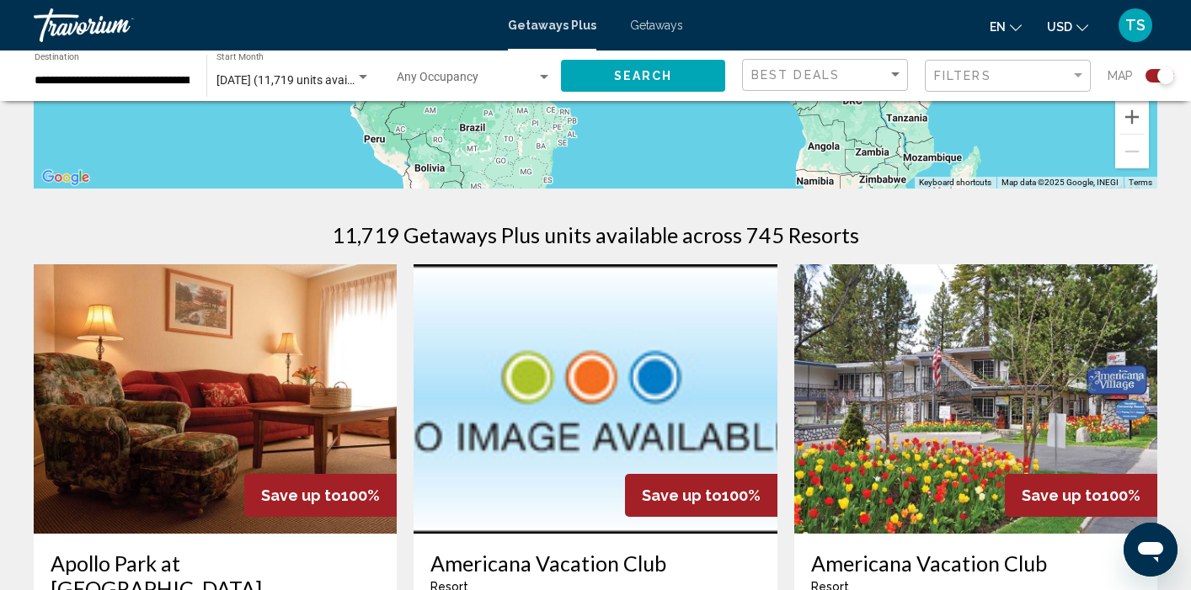
scroll to position [392, 0]
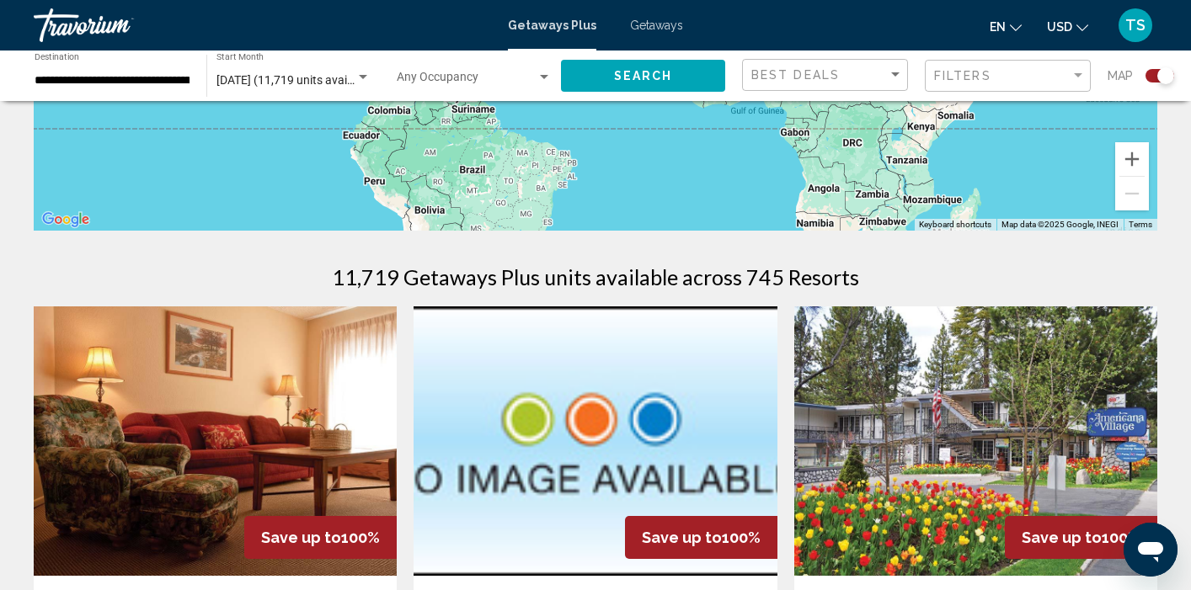
click at [370, 72] on div "[DATE] (11,719 units available) Start Month All Start Months" at bounding box center [293, 76] width 172 height 46
